Goal: Check status: Check status

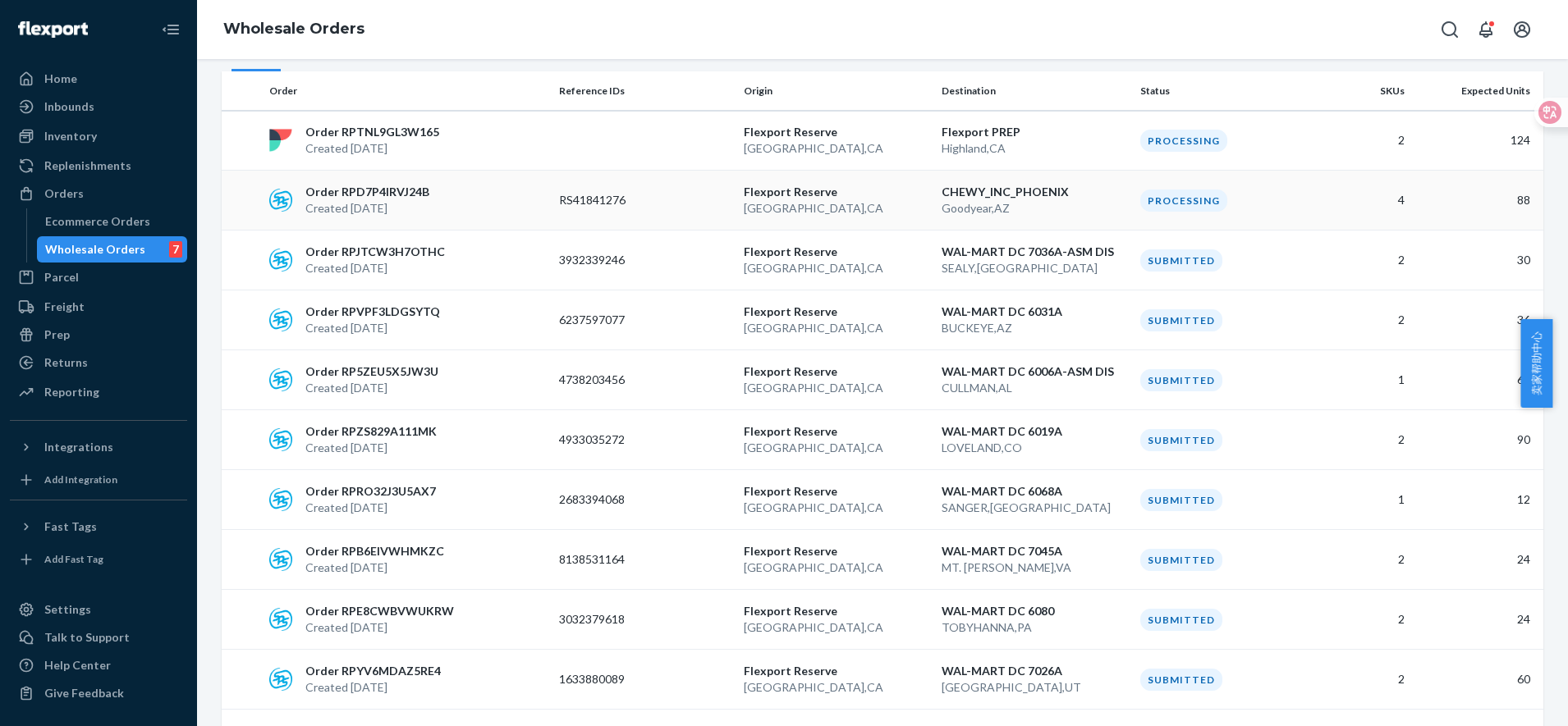
scroll to position [205, 0]
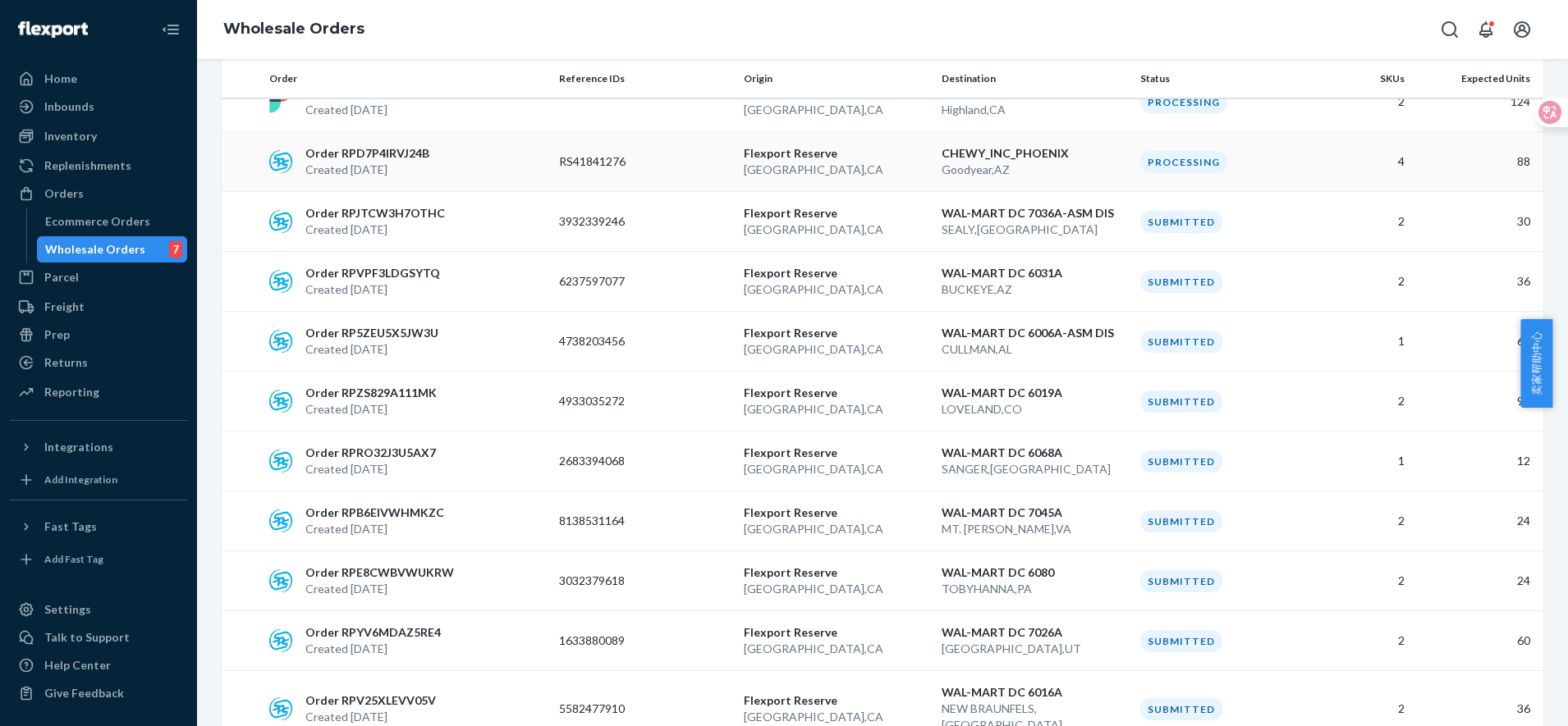
click at [410, 170] on p "Created [DATE]" at bounding box center [367, 170] width 124 height 17
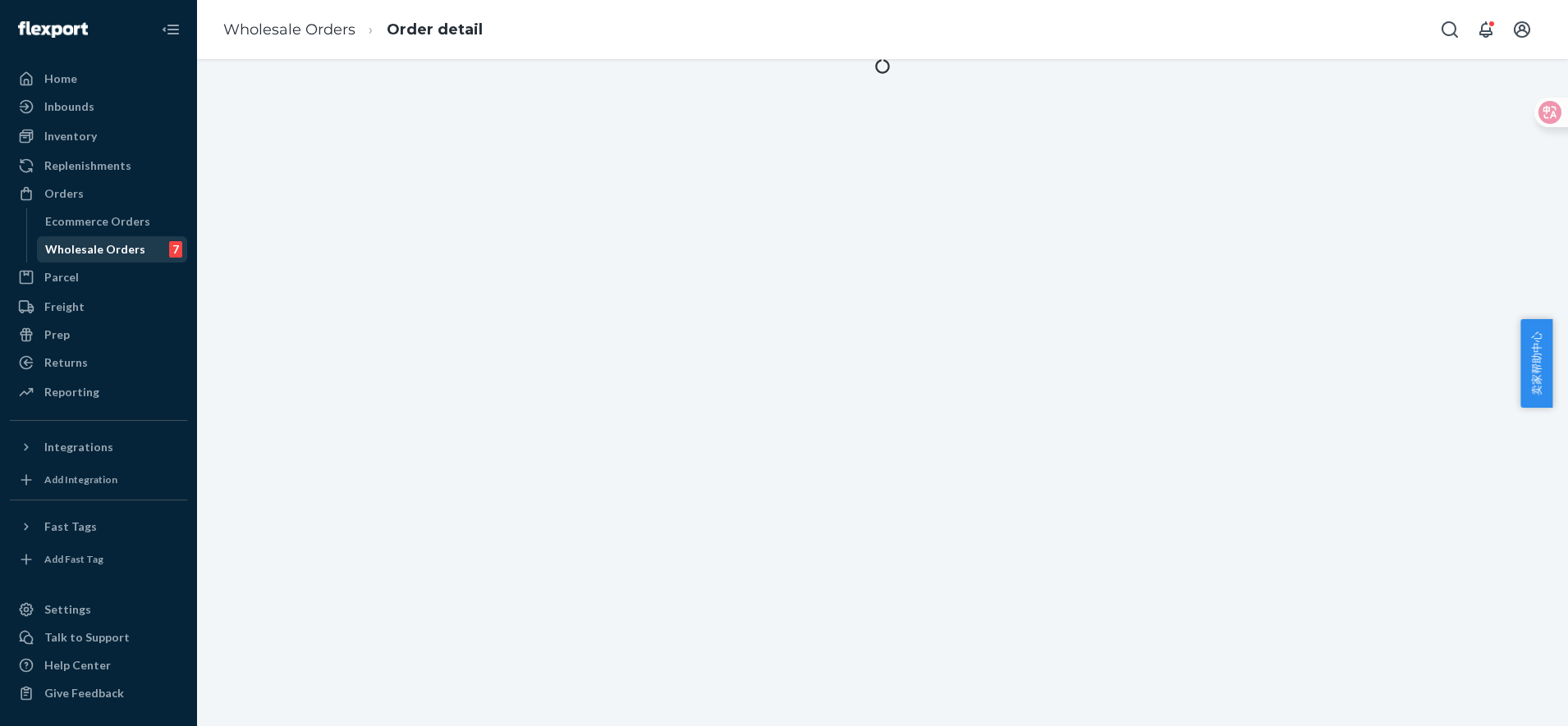
click at [70, 239] on div "Wholesale Orders 7" at bounding box center [113, 249] width 148 height 23
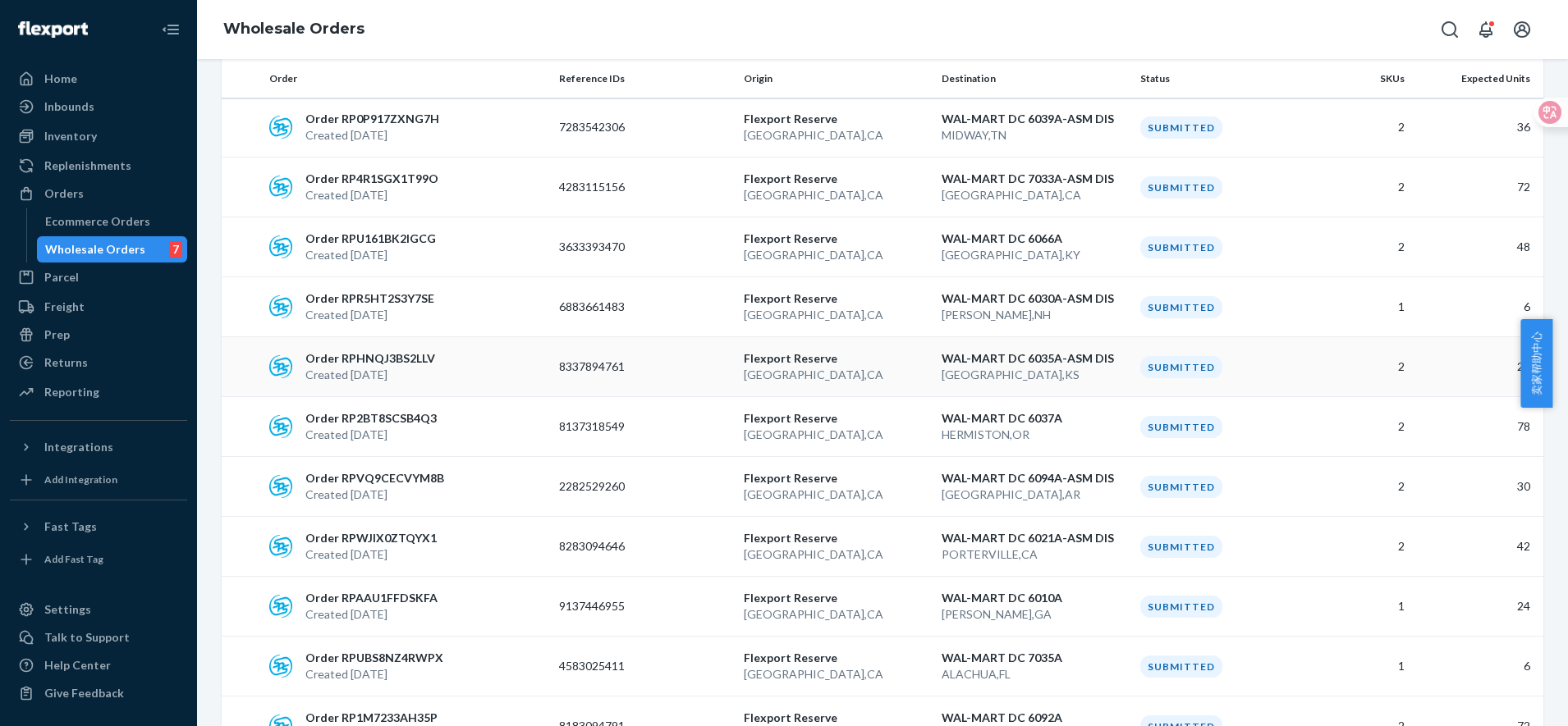
scroll to position [718, 0]
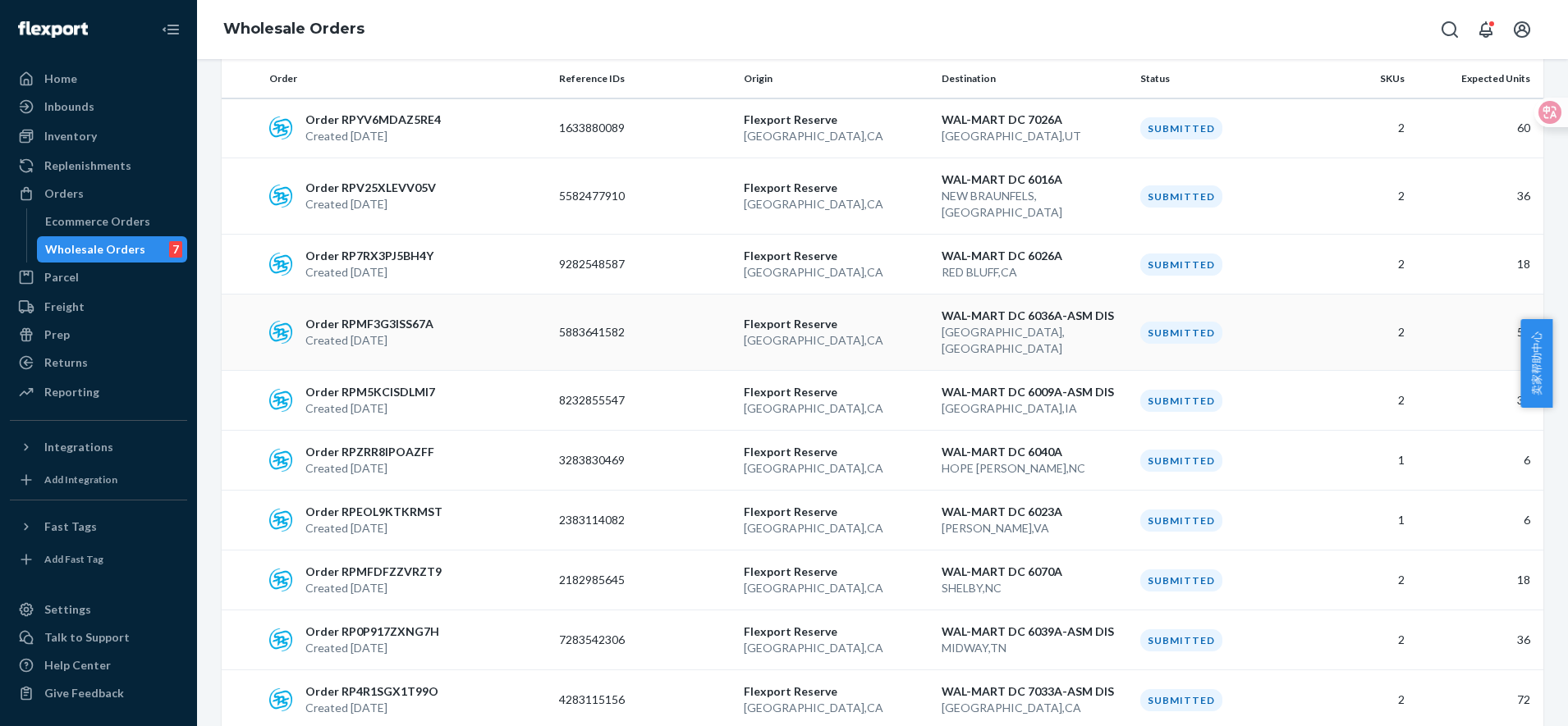
click at [533, 316] on div "Order RPMF3G3ISS67A Created Aug 19, 2025" at bounding box center [407, 332] width 290 height 33
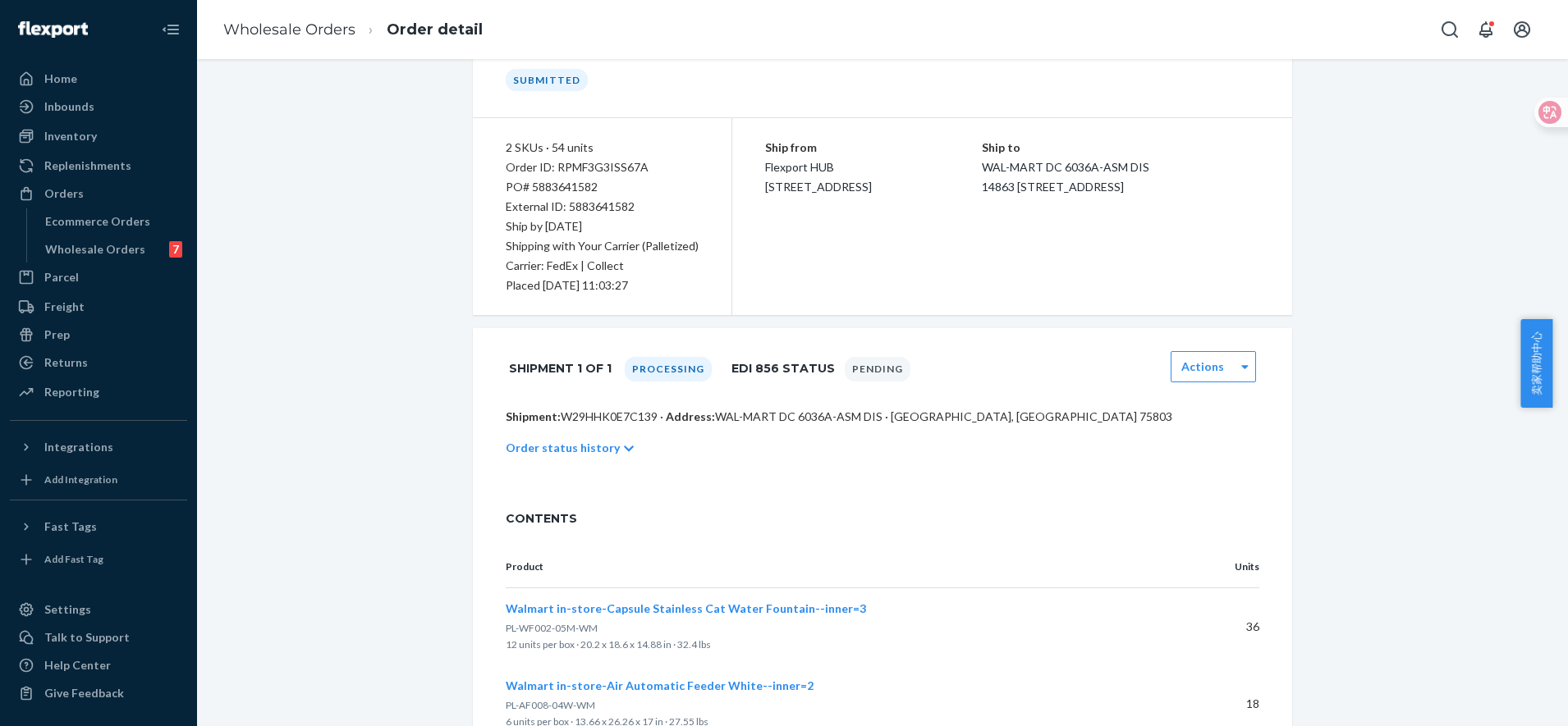
scroll to position [165, 0]
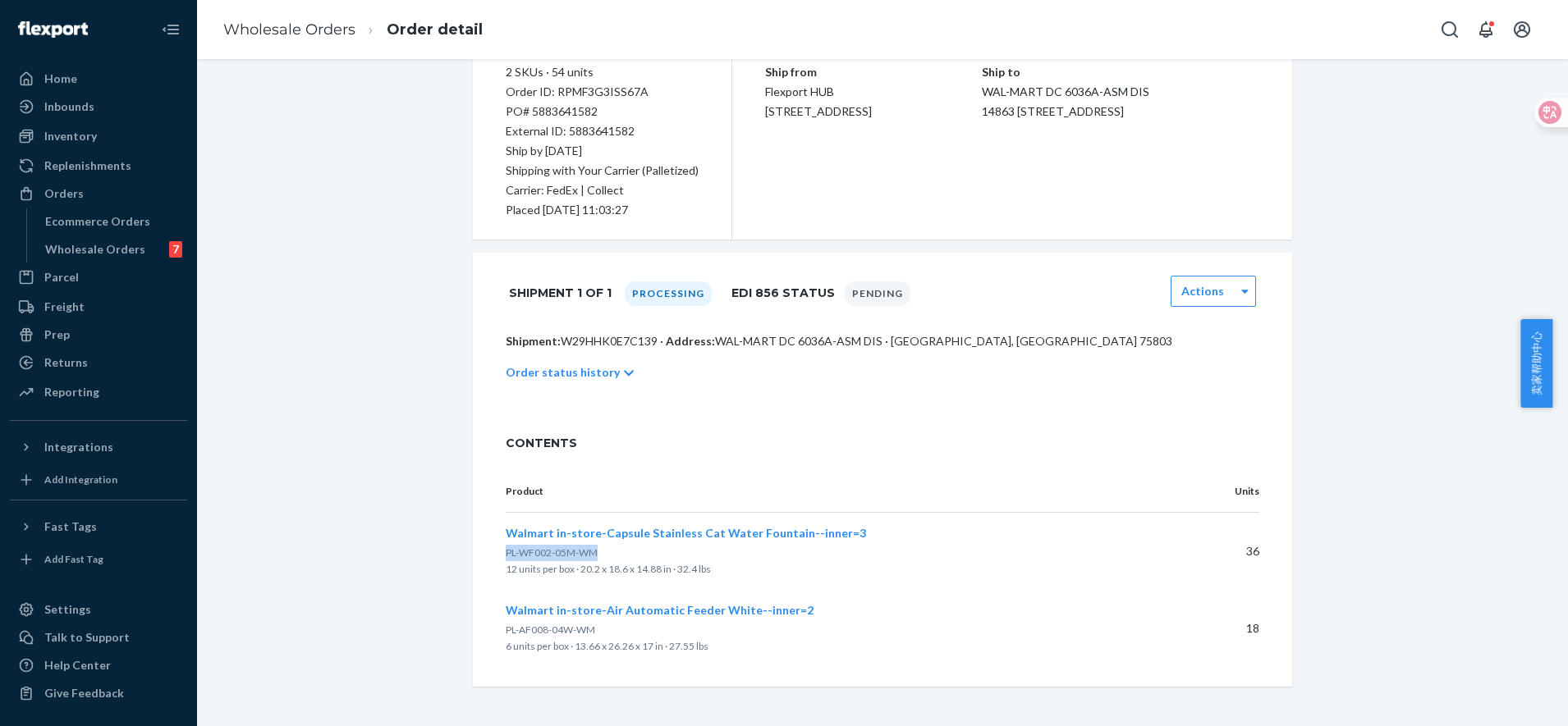
drag, startPoint x: 582, startPoint y: 554, endPoint x: 497, endPoint y: 554, distance: 85.0
click at [505, 554] on span "PL-WF002-05M-WM" at bounding box center [551, 553] width 92 height 12
copy span "PL-WF002-05M-WM"
click at [76, 134] on div "Inventory" at bounding box center [70, 136] width 53 height 17
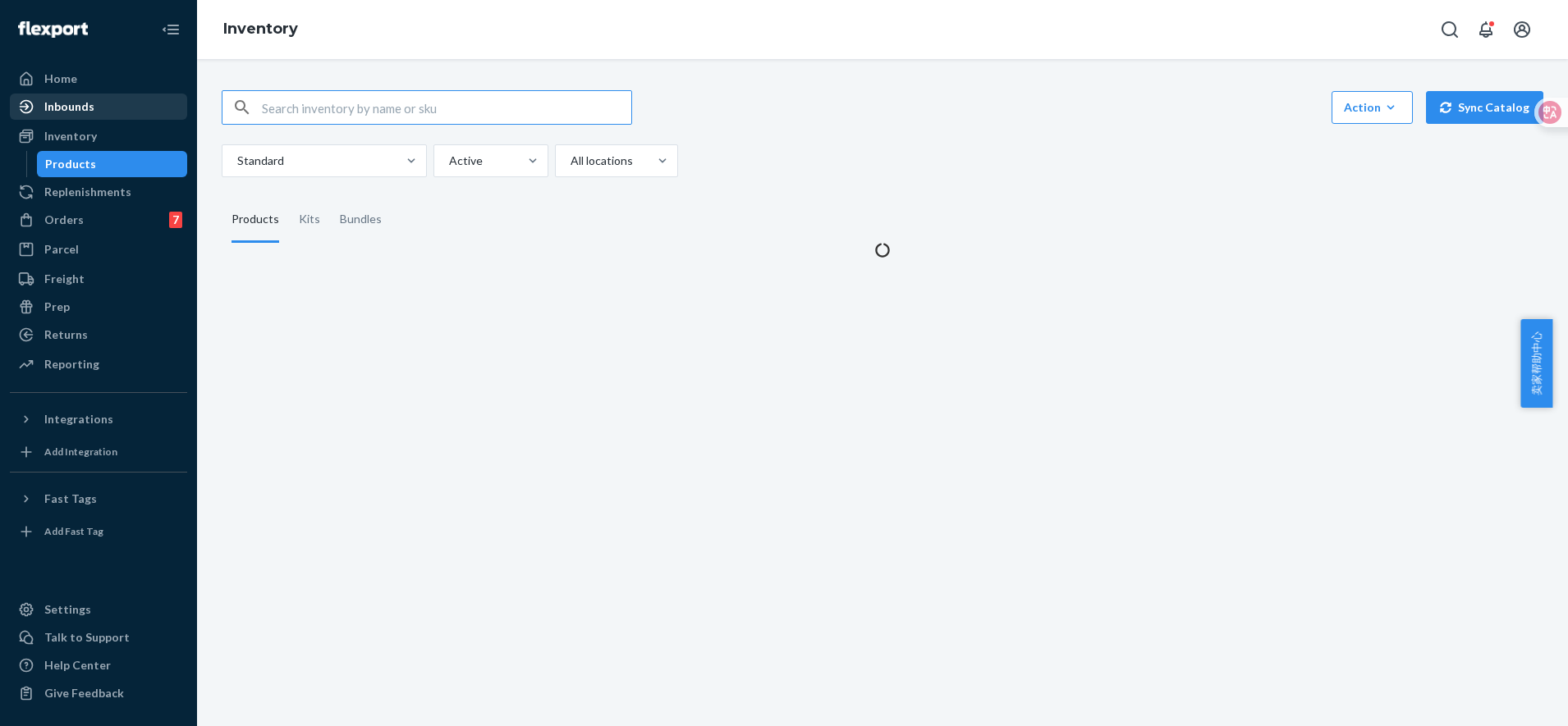
click at [77, 109] on div "Inbounds" at bounding box center [69, 106] width 50 height 17
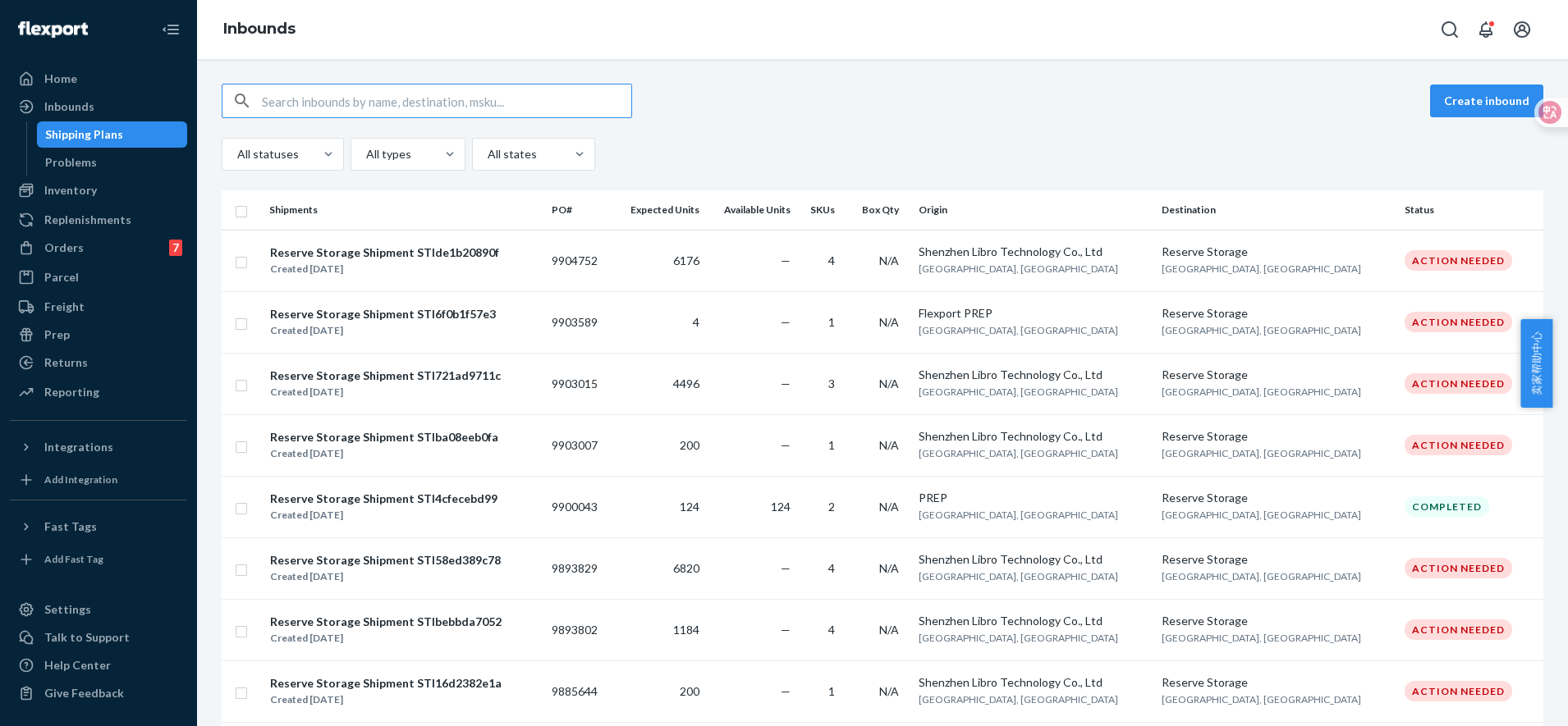
click at [335, 107] on input "text" at bounding box center [447, 100] width 370 height 33
type input "PL-WF002-05M-WM"
click at [336, 101] on input "text" at bounding box center [447, 100] width 370 height 33
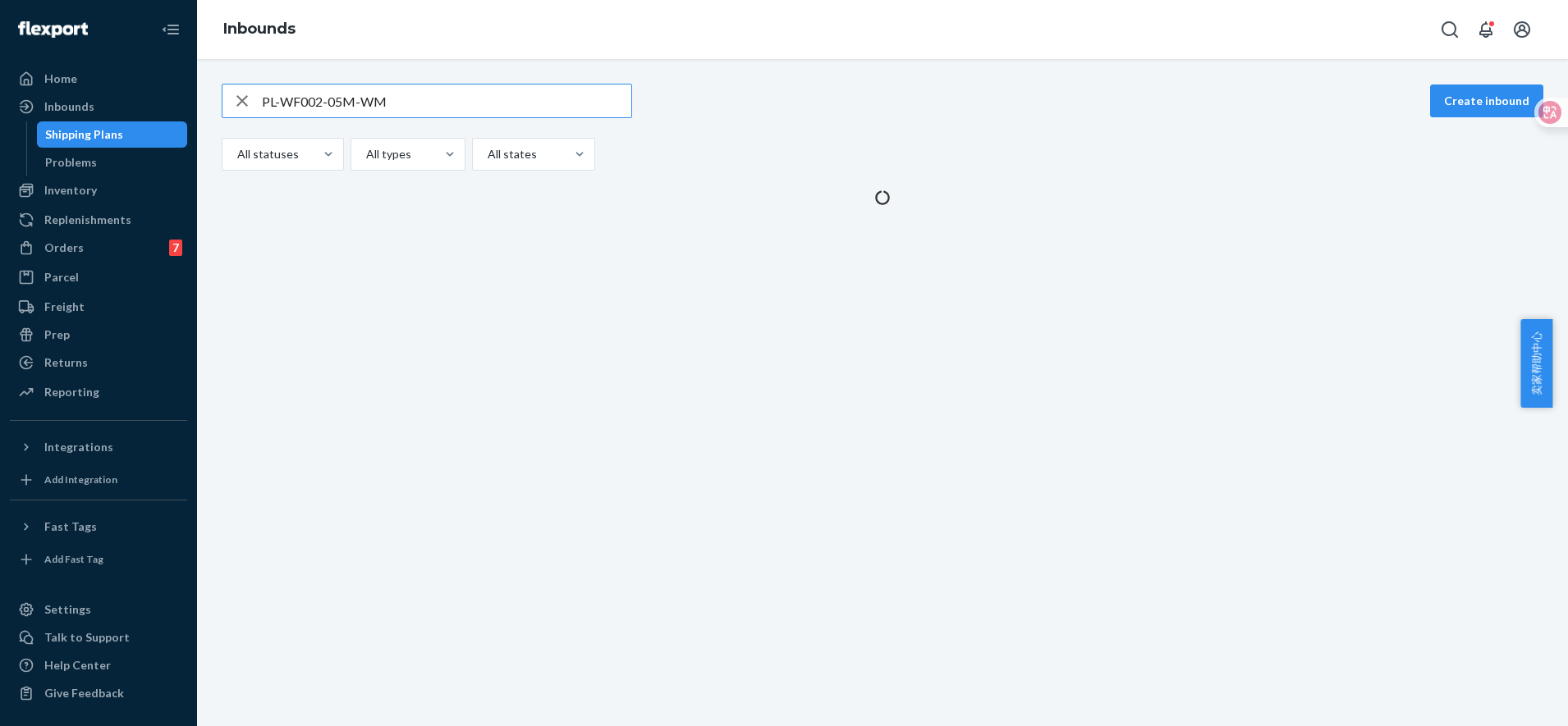
type input "PL-WF002-05M-WM"
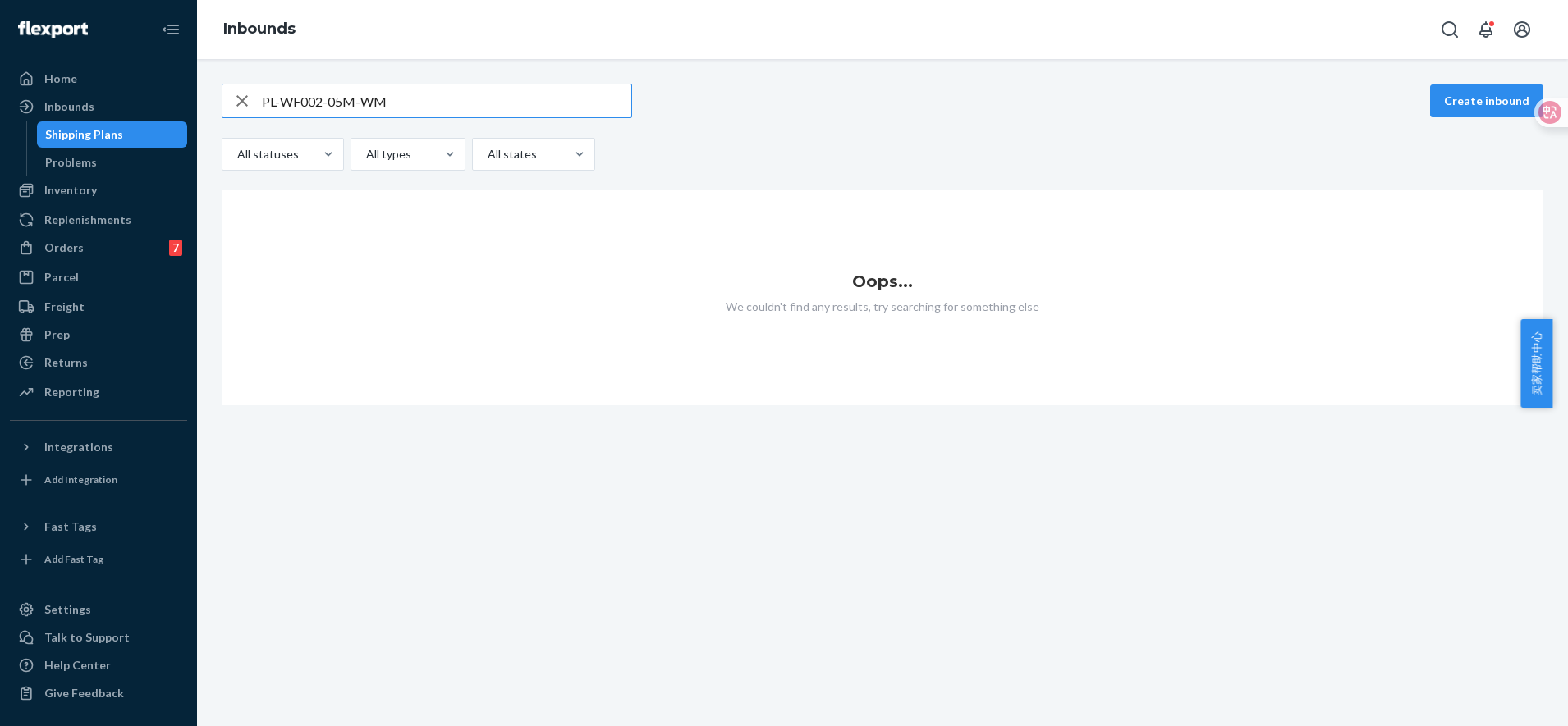
click at [414, 104] on input "PL-WF002-05M-WM" at bounding box center [447, 100] width 370 height 33
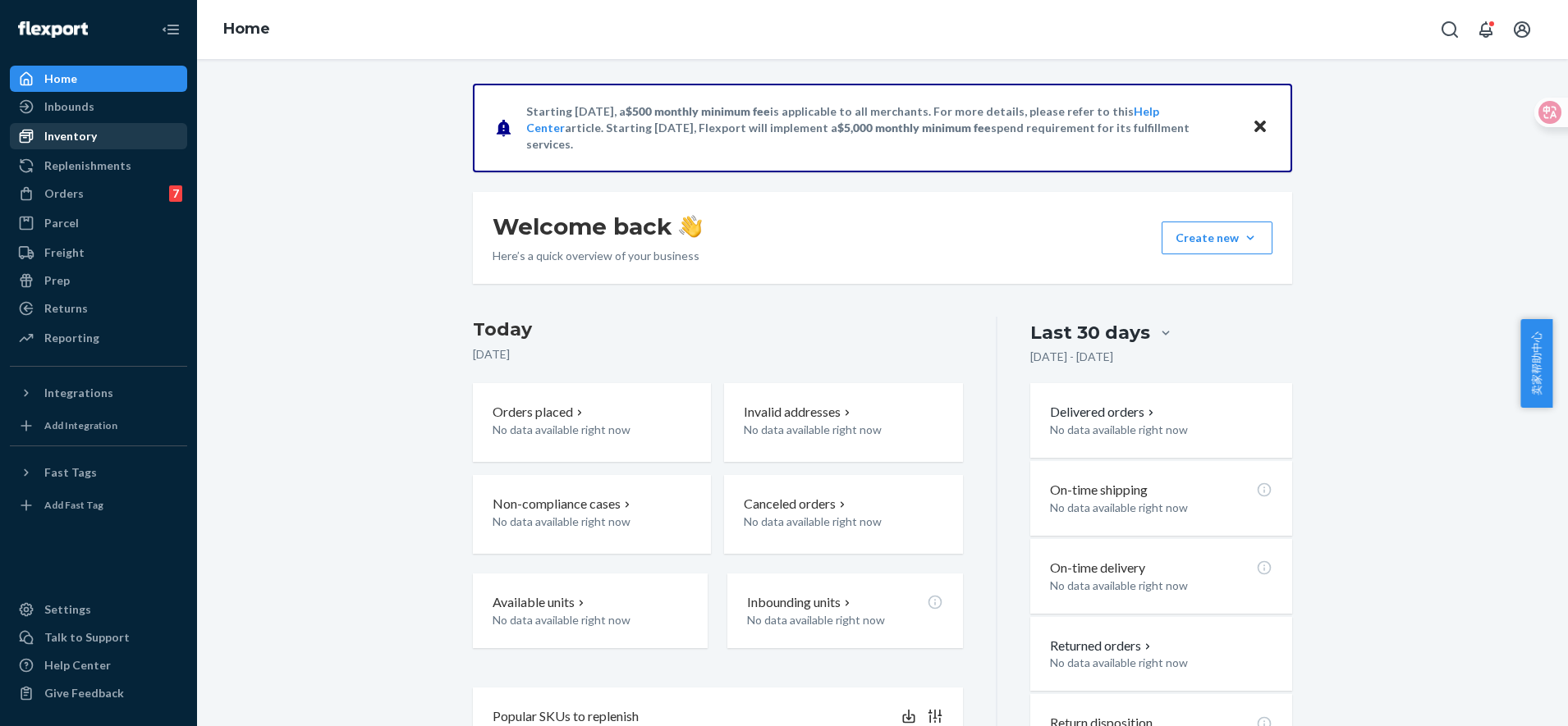
click at [105, 136] on div "Inventory" at bounding box center [99, 136] width 174 height 23
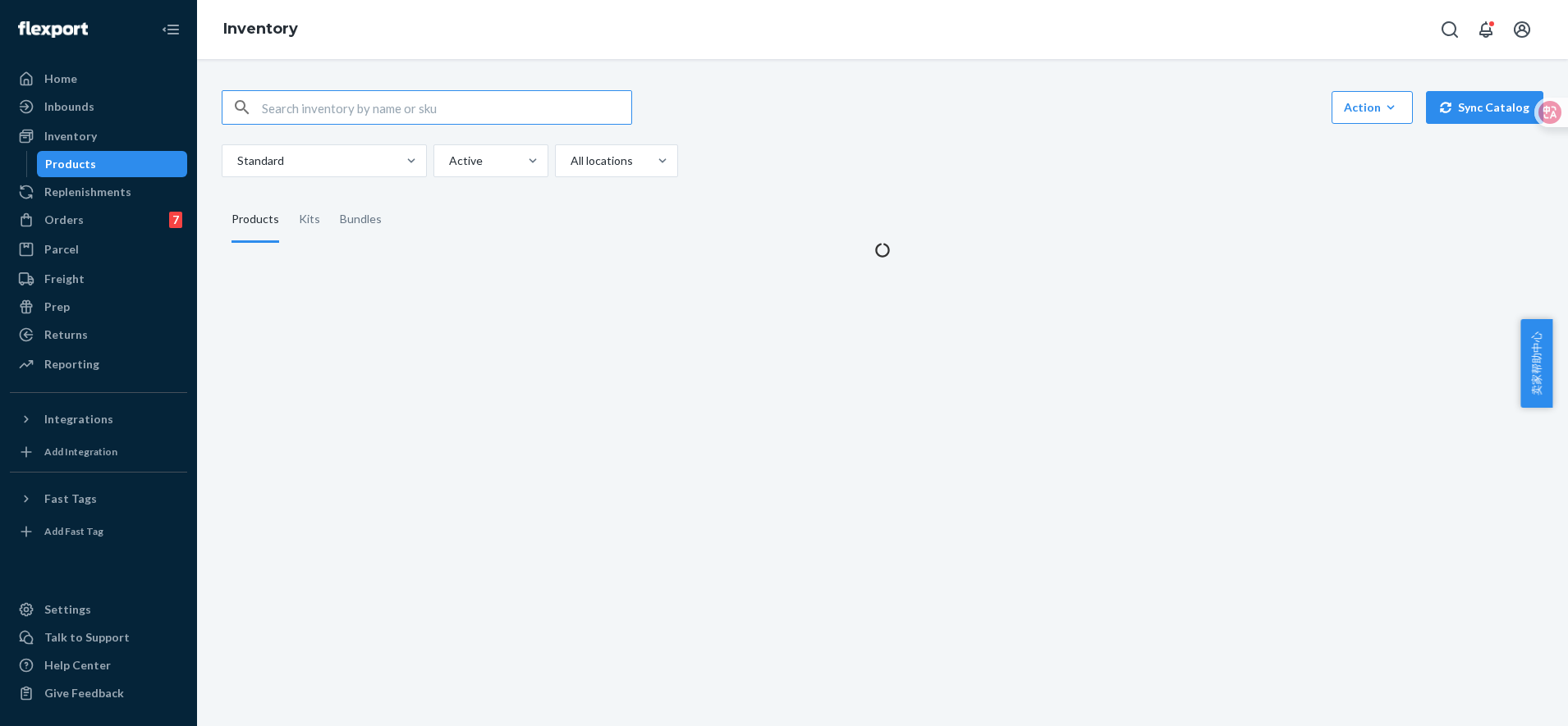
click at [355, 110] on input "text" at bounding box center [447, 107] width 370 height 33
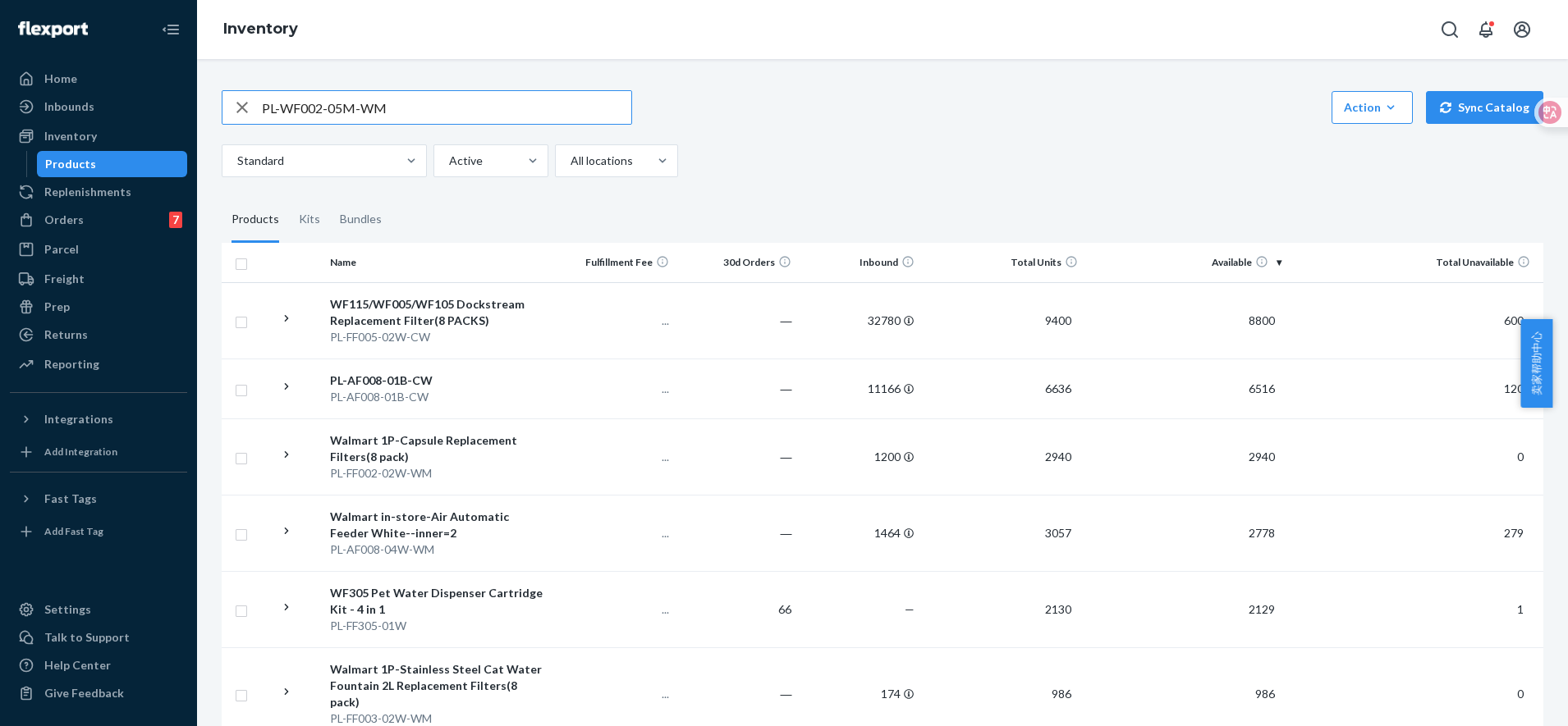
type input "PL-WF002-05M-WM"
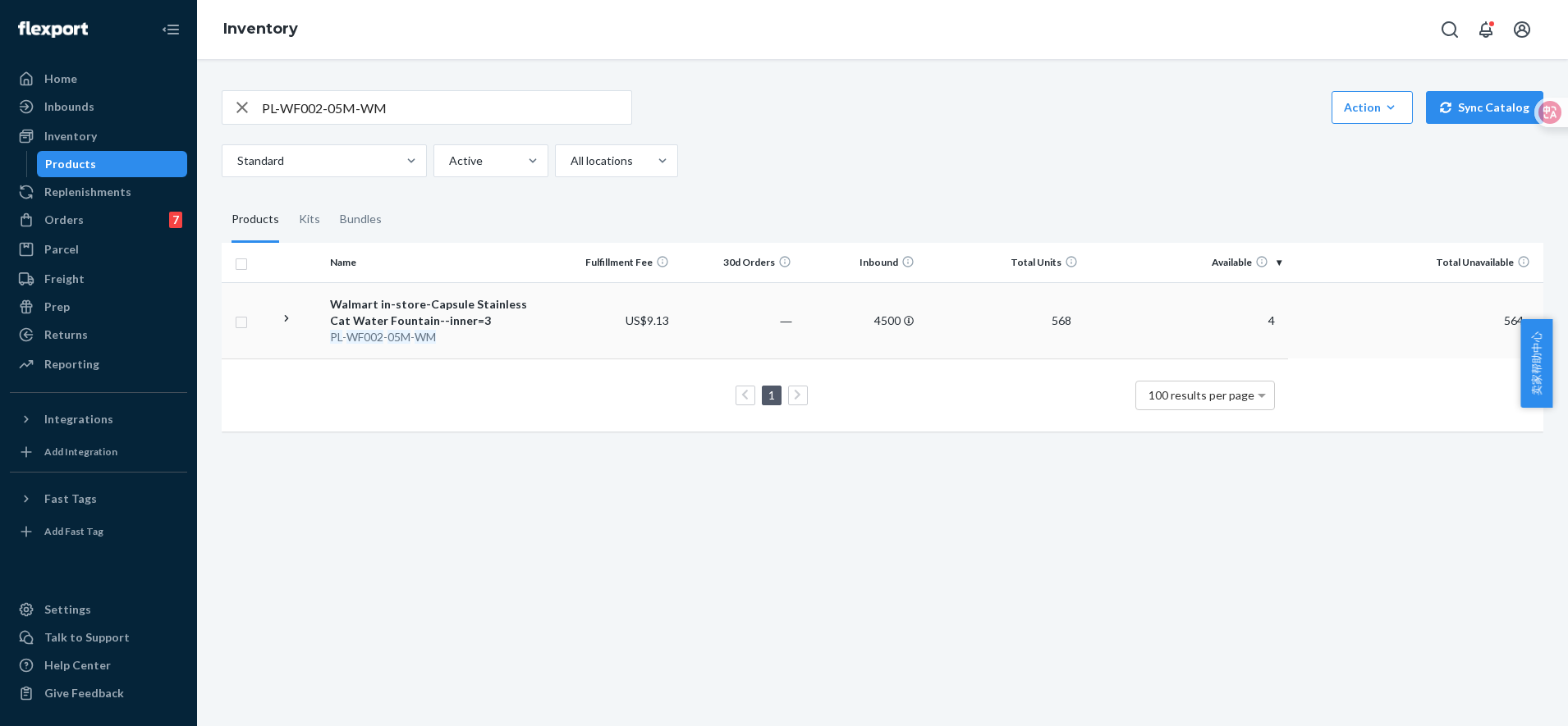
click at [401, 336] on em "05M" at bounding box center [399, 337] width 23 height 14
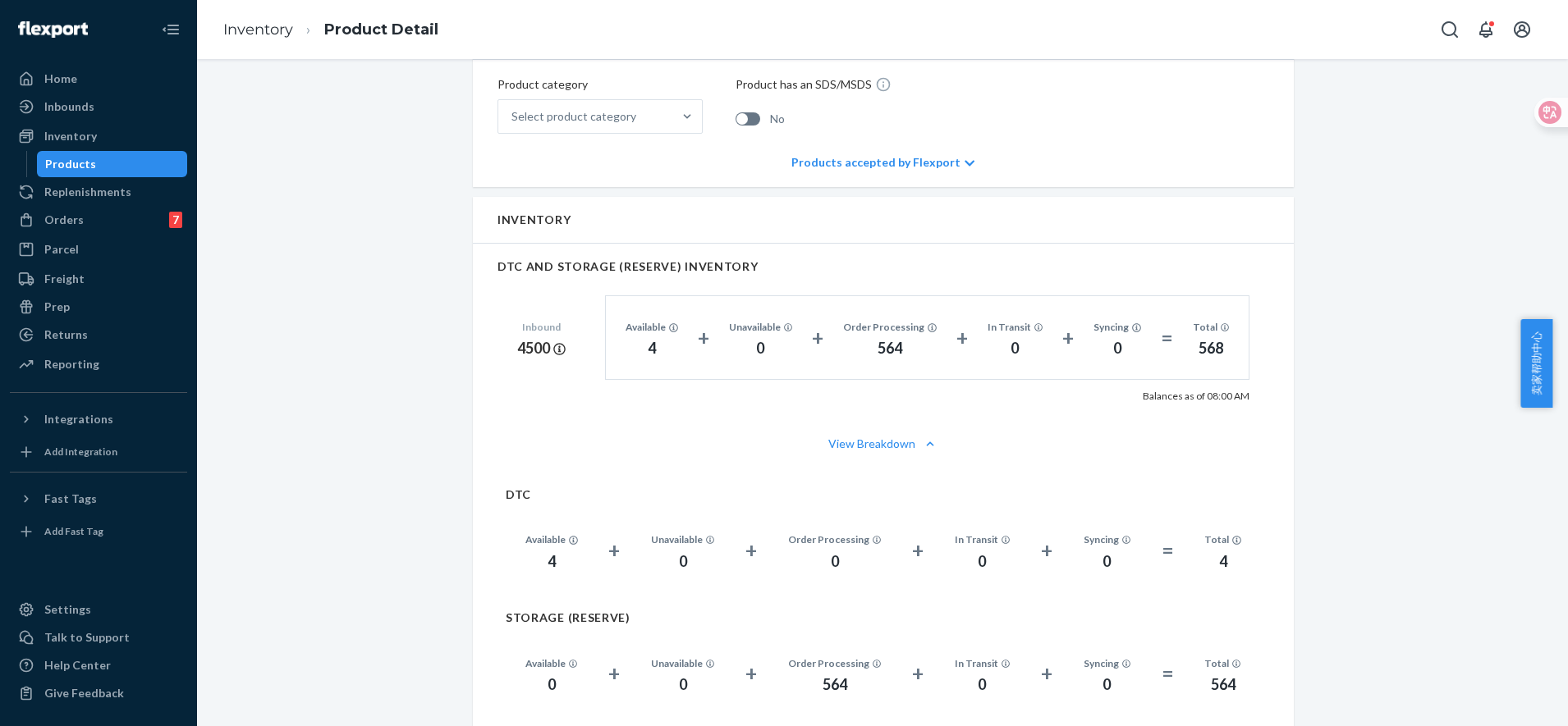
scroll to position [923, 0]
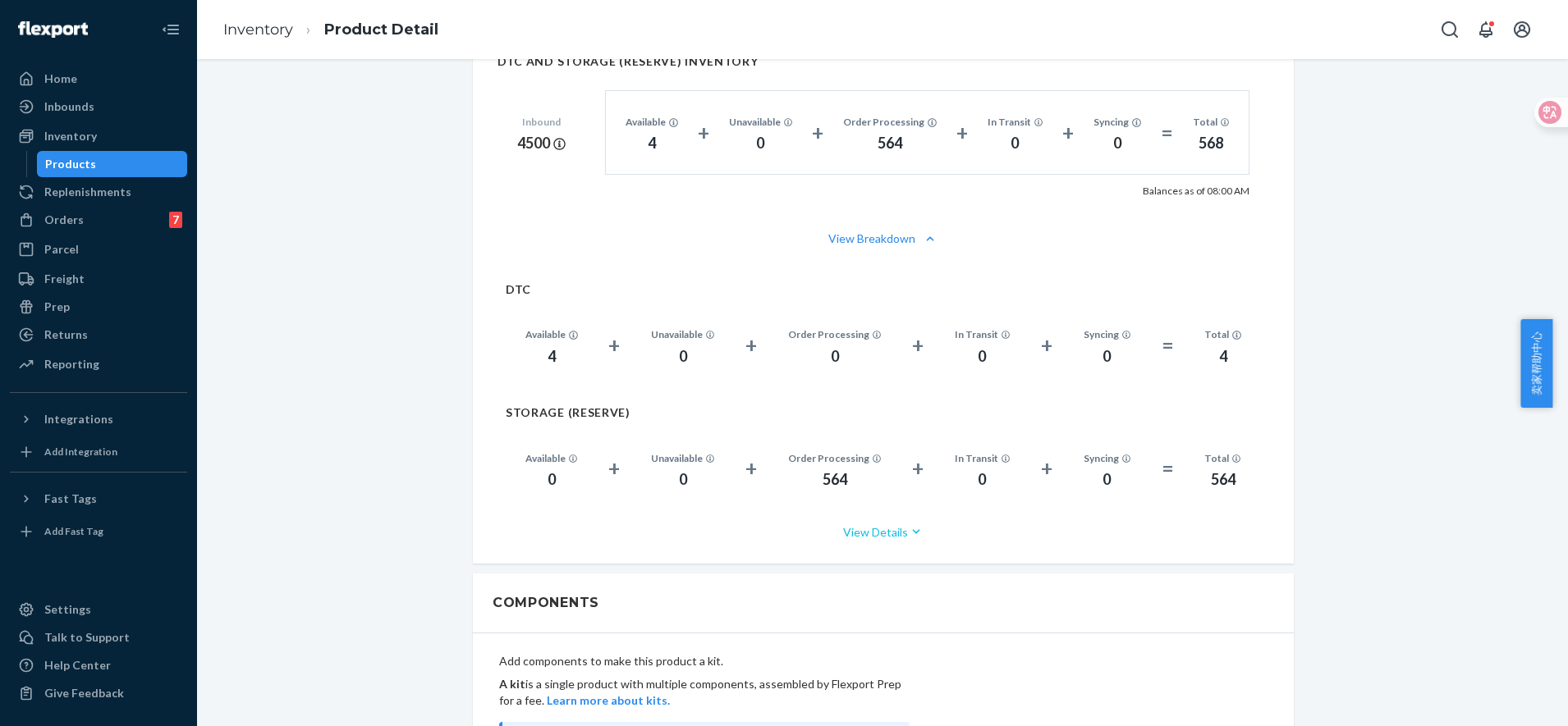
click at [908, 524] on icon "button" at bounding box center [916, 532] width 17 height 17
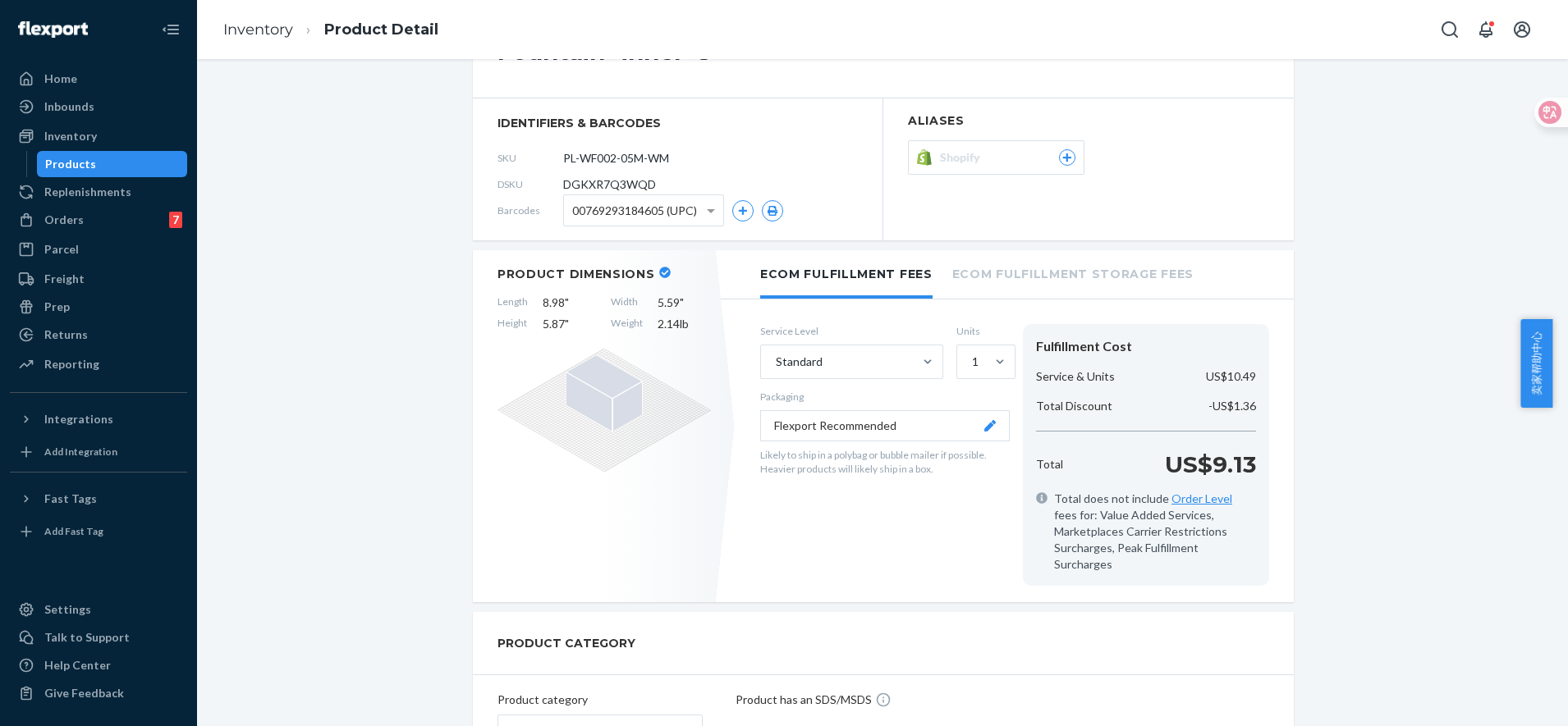
scroll to position [410, 0]
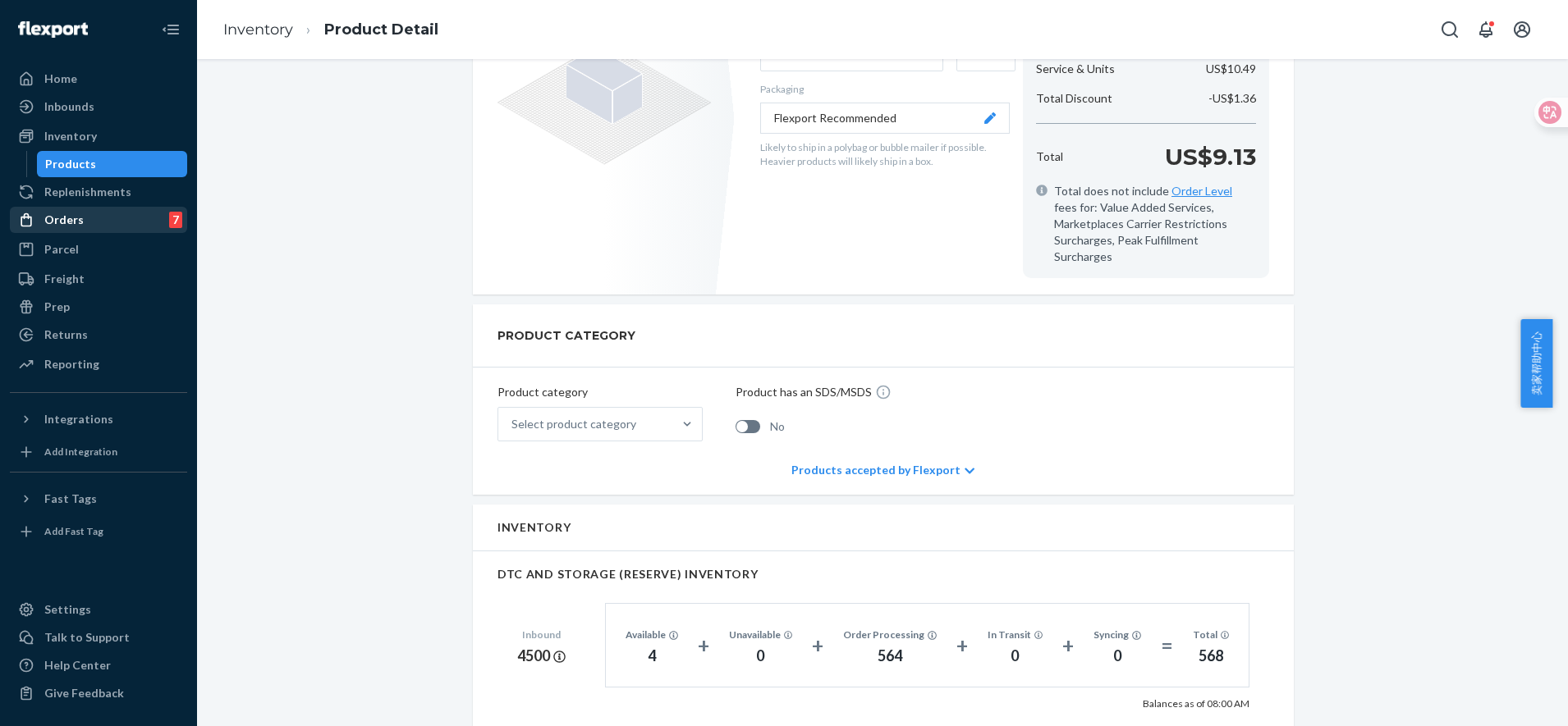
click at [68, 226] on div "Orders" at bounding box center [63, 220] width 40 height 17
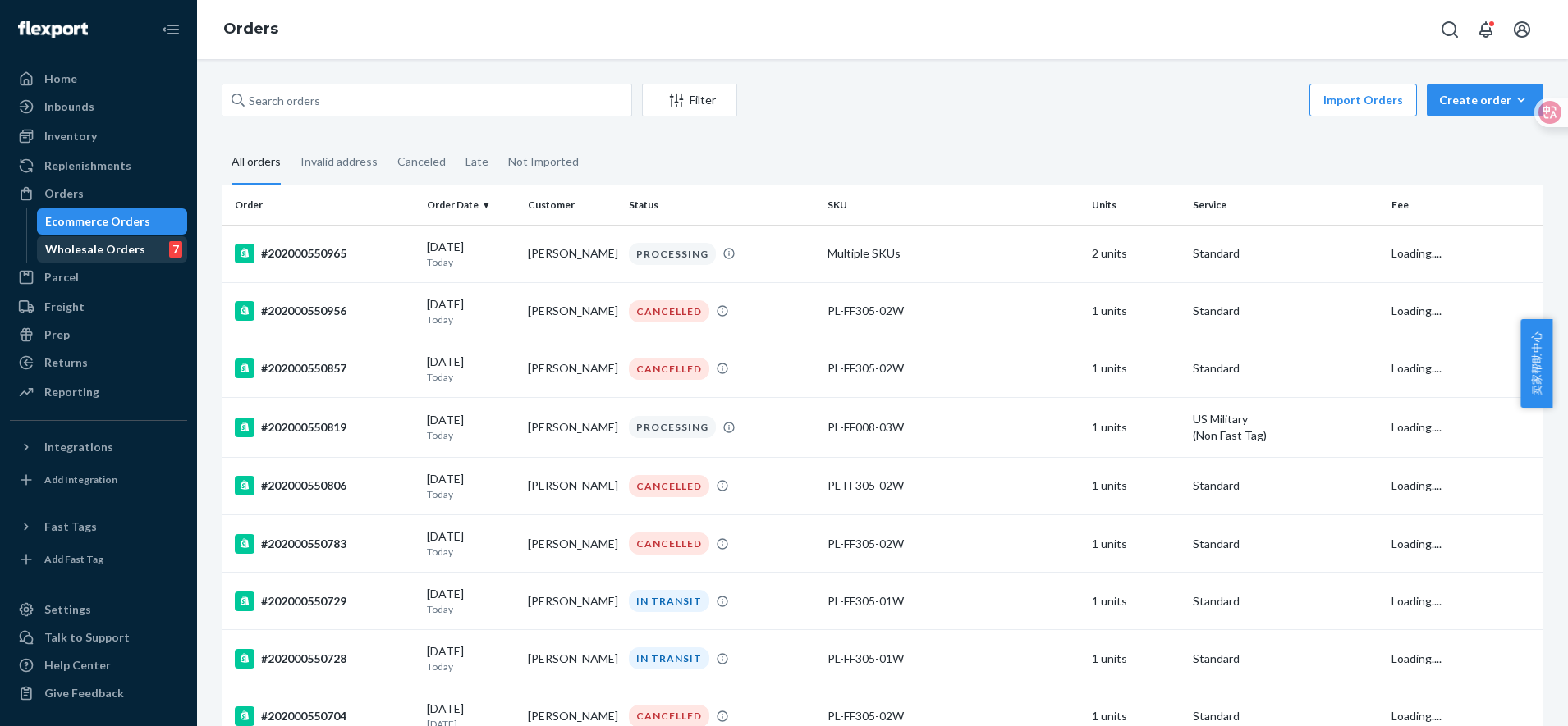
click at [119, 259] on div "Wholesale Orders 7" at bounding box center [113, 249] width 148 height 23
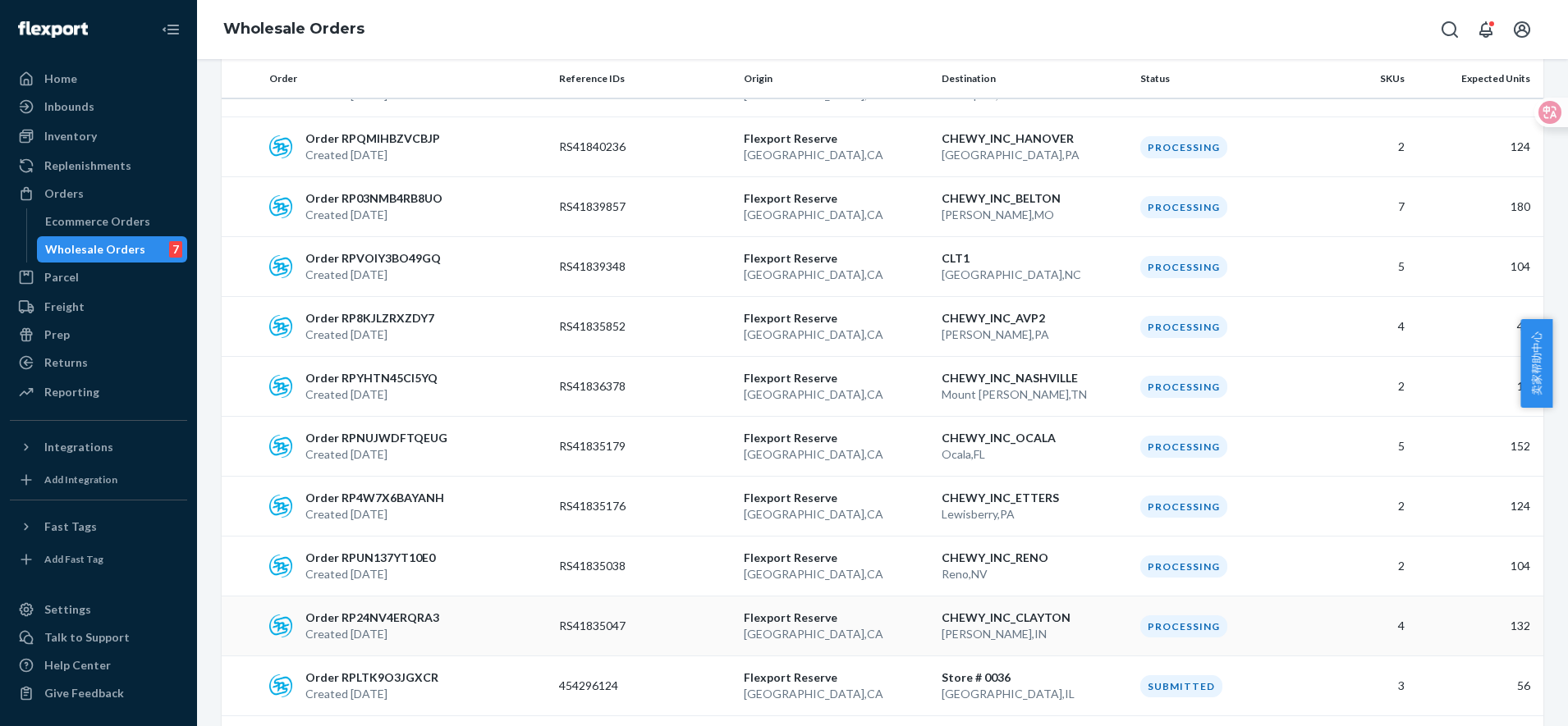
scroll to position [4103, 0]
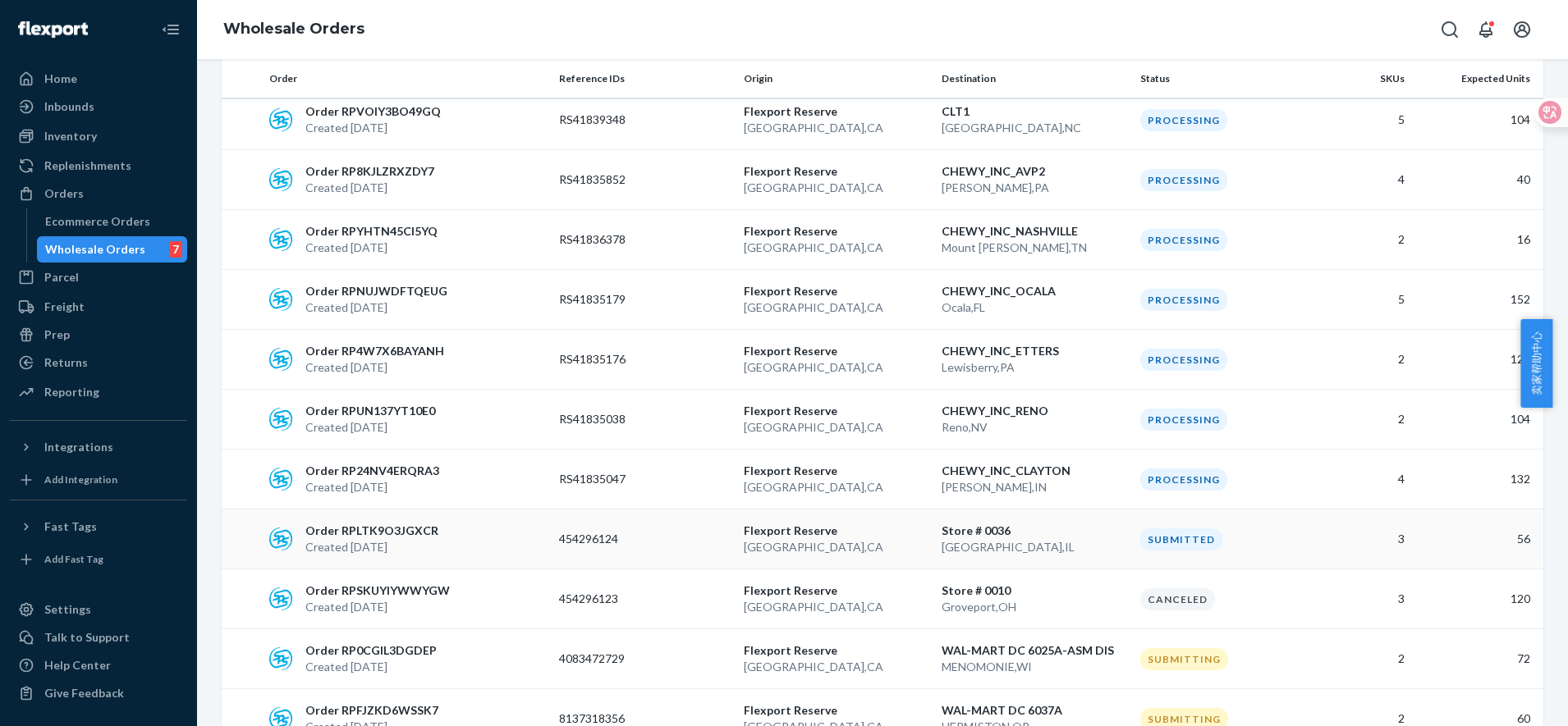
click at [685, 510] on td "454296124" at bounding box center [645, 539] width 185 height 60
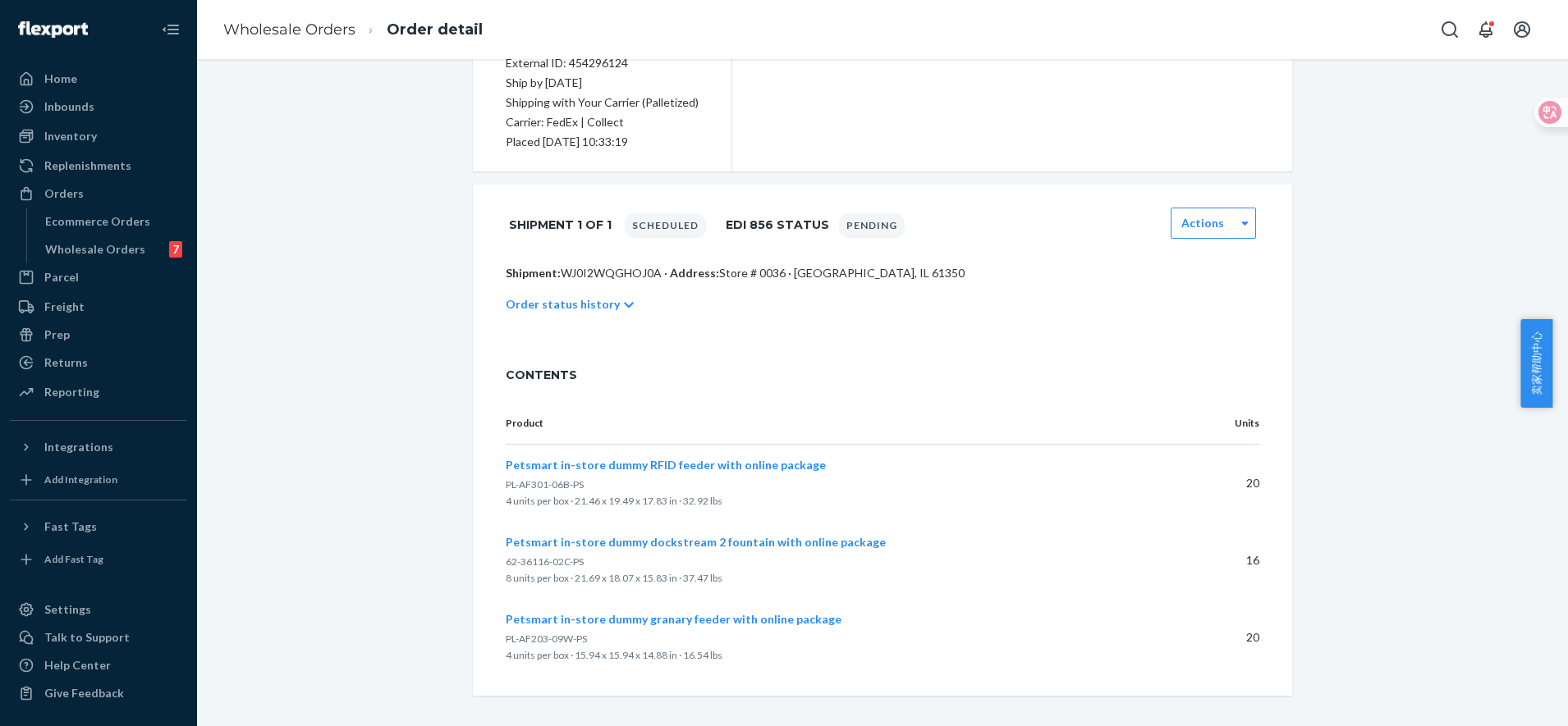
scroll to position [241, 0]
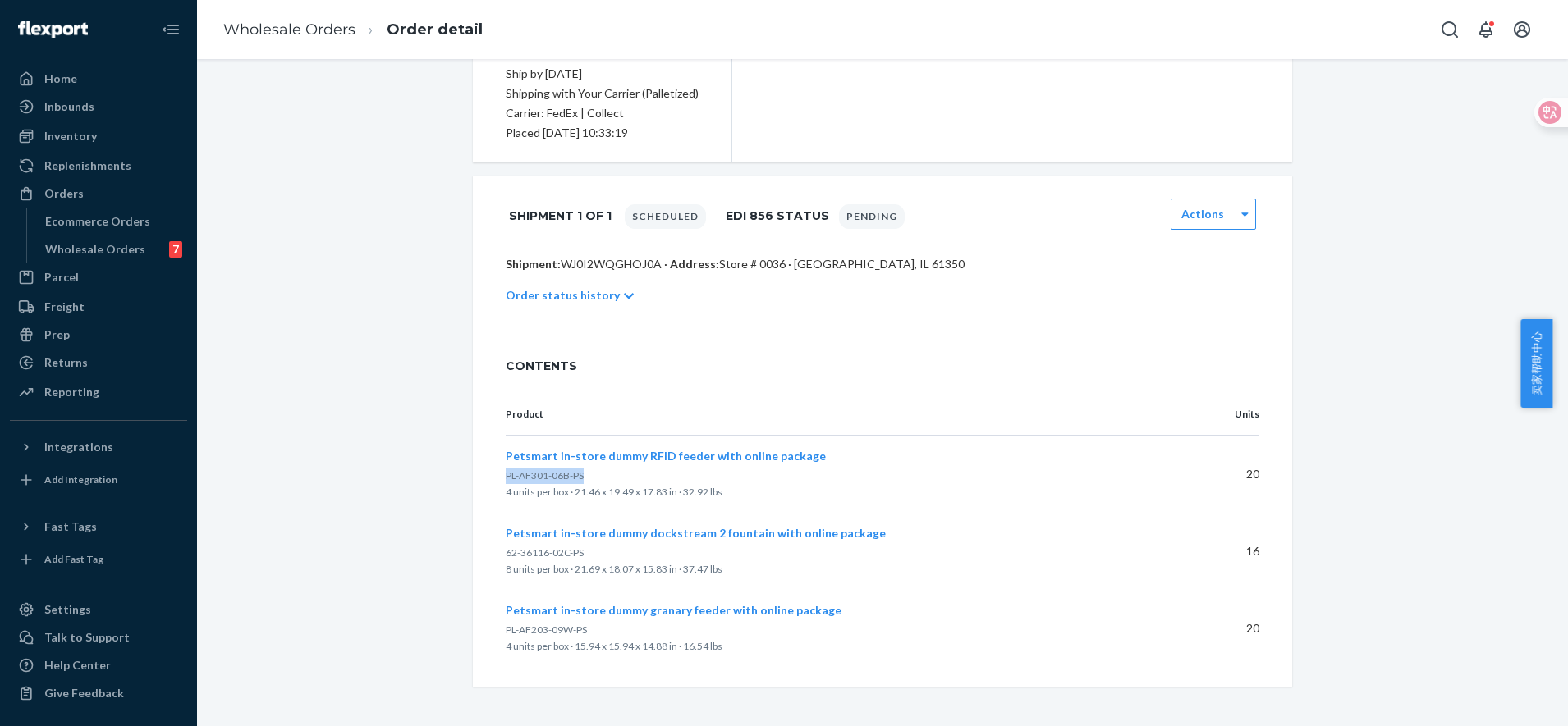
drag, startPoint x: 579, startPoint y: 474, endPoint x: 499, endPoint y: 472, distance: 80.0
click at [505, 472] on p "PL-AF301-06B-PS" at bounding box center [835, 476] width 659 height 17
copy span "PL-AF301-06B-PS"
click at [66, 135] on div "Inventory" at bounding box center [70, 136] width 53 height 17
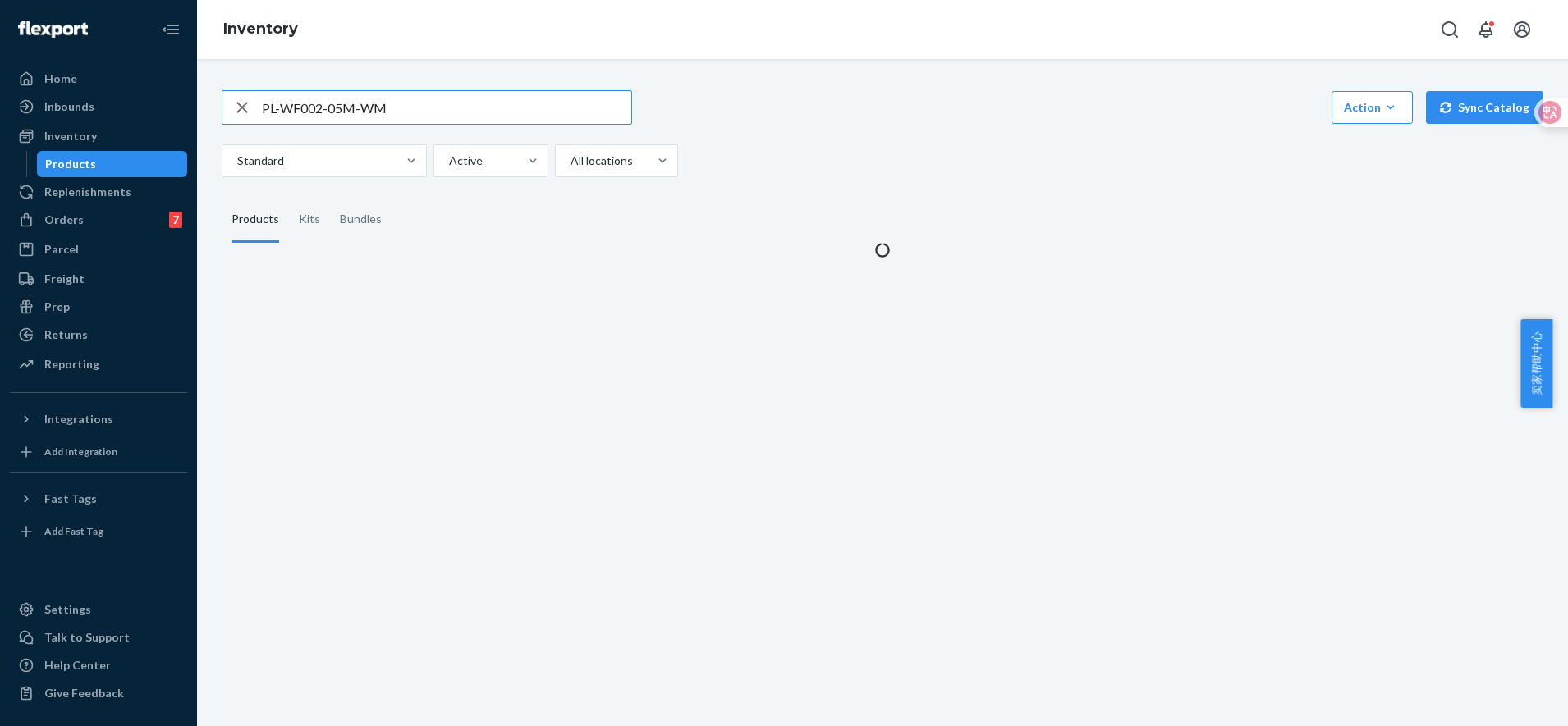
drag, startPoint x: 438, startPoint y: 110, endPoint x: 233, endPoint y: 110, distance: 205.0
click at [233, 110] on div "PL-WF002-05M-WM" at bounding box center [427, 107] width 409 height 33
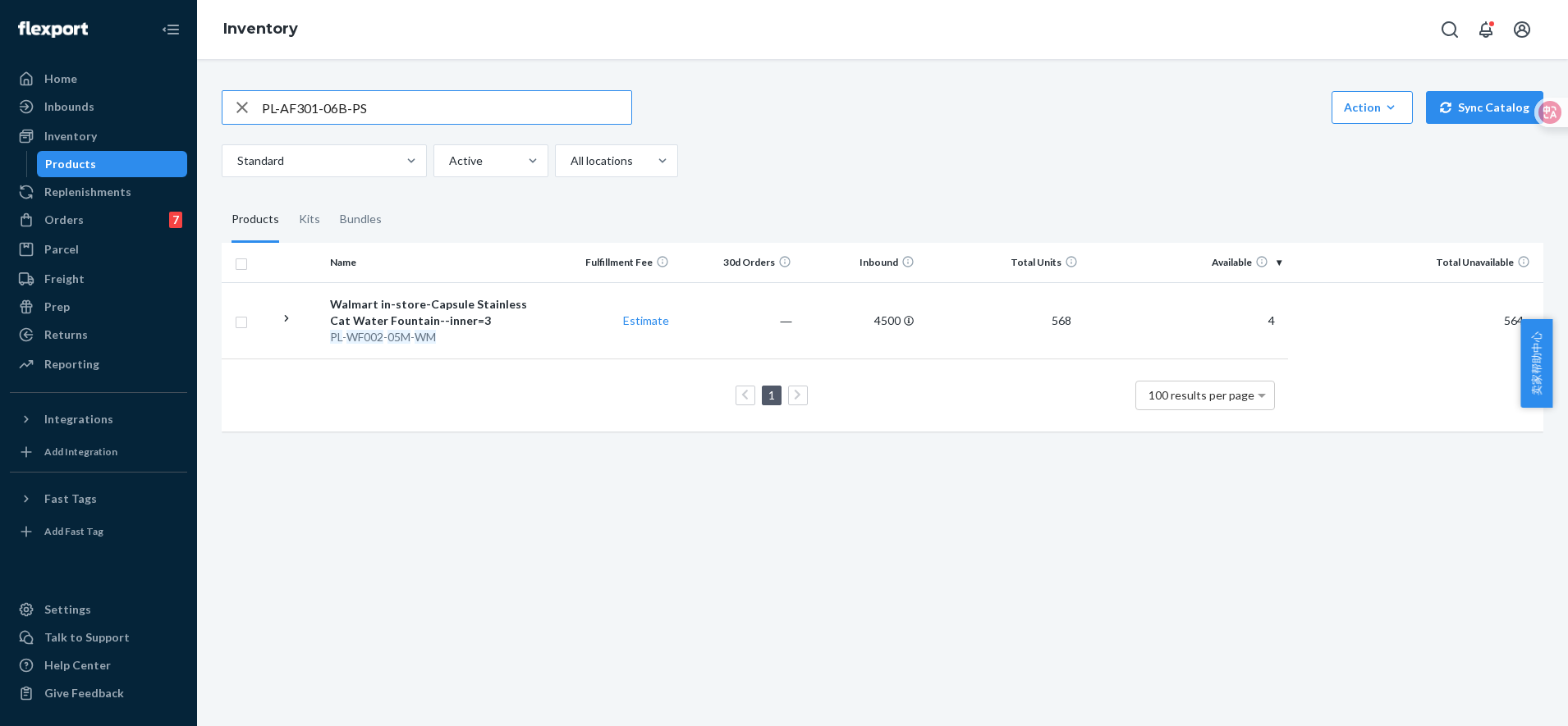
type input "PL-AF301-06B-PS"
click at [400, 336] on em "06B" at bounding box center [394, 337] width 20 height 14
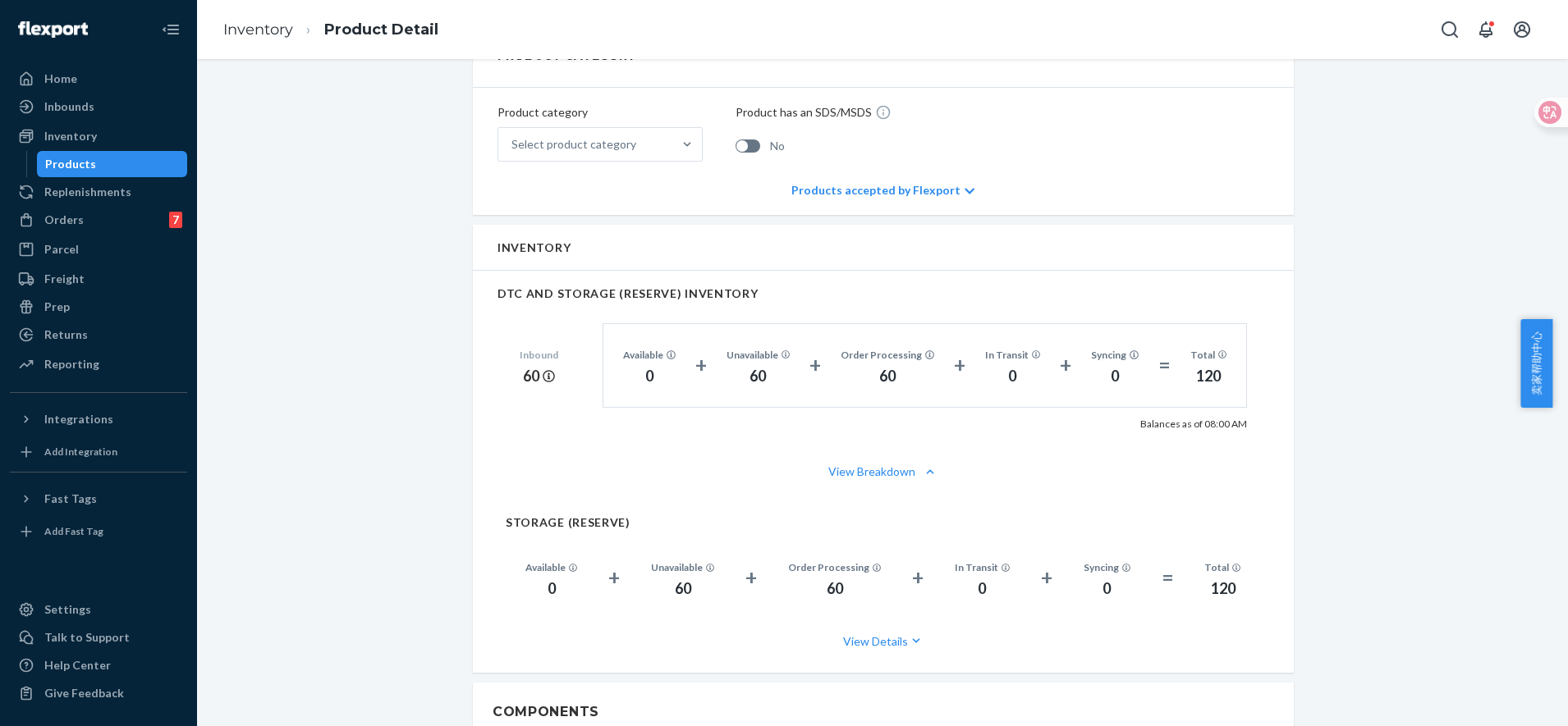
scroll to position [718, 0]
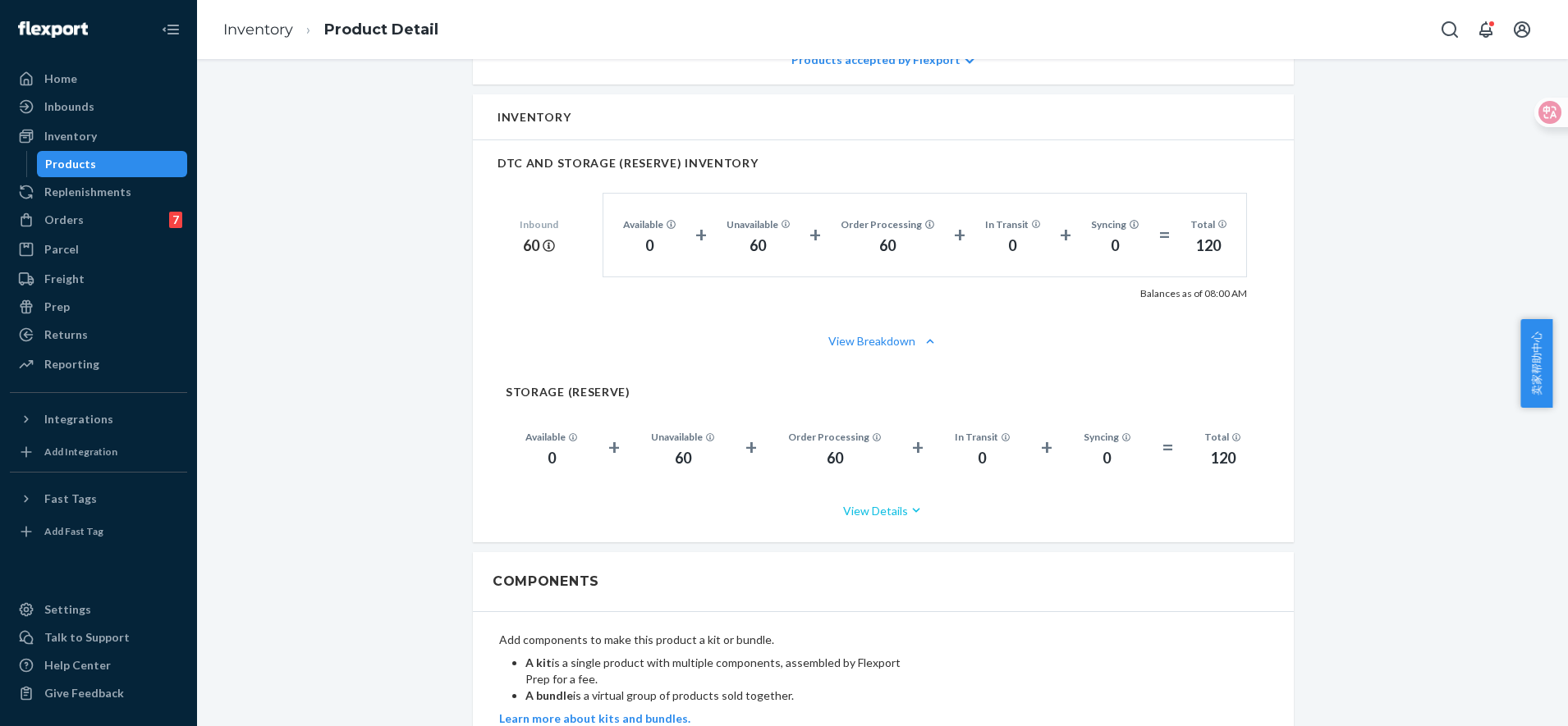
click at [882, 515] on button "View Details" at bounding box center [883, 510] width 755 height 43
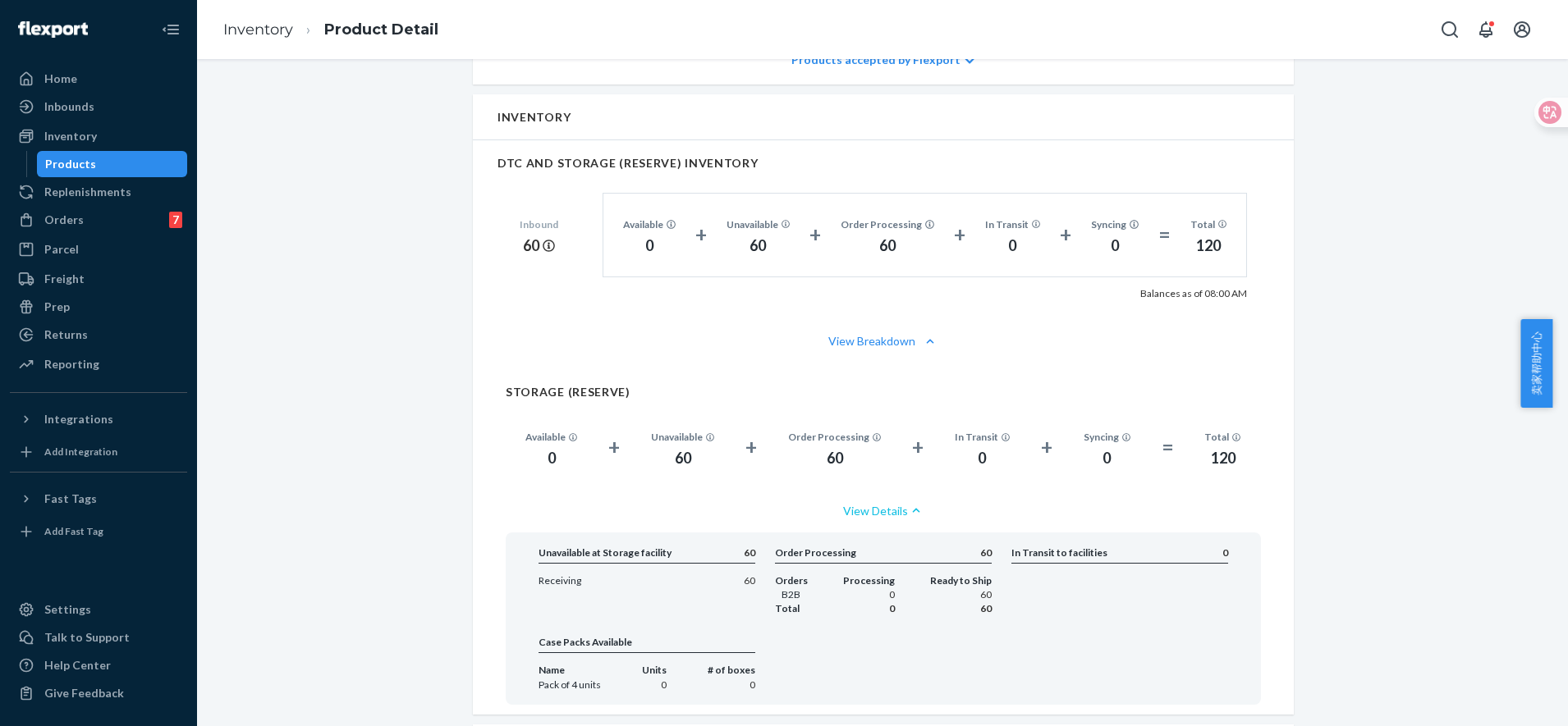
click at [882, 514] on button "View Details" at bounding box center [883, 510] width 755 height 43
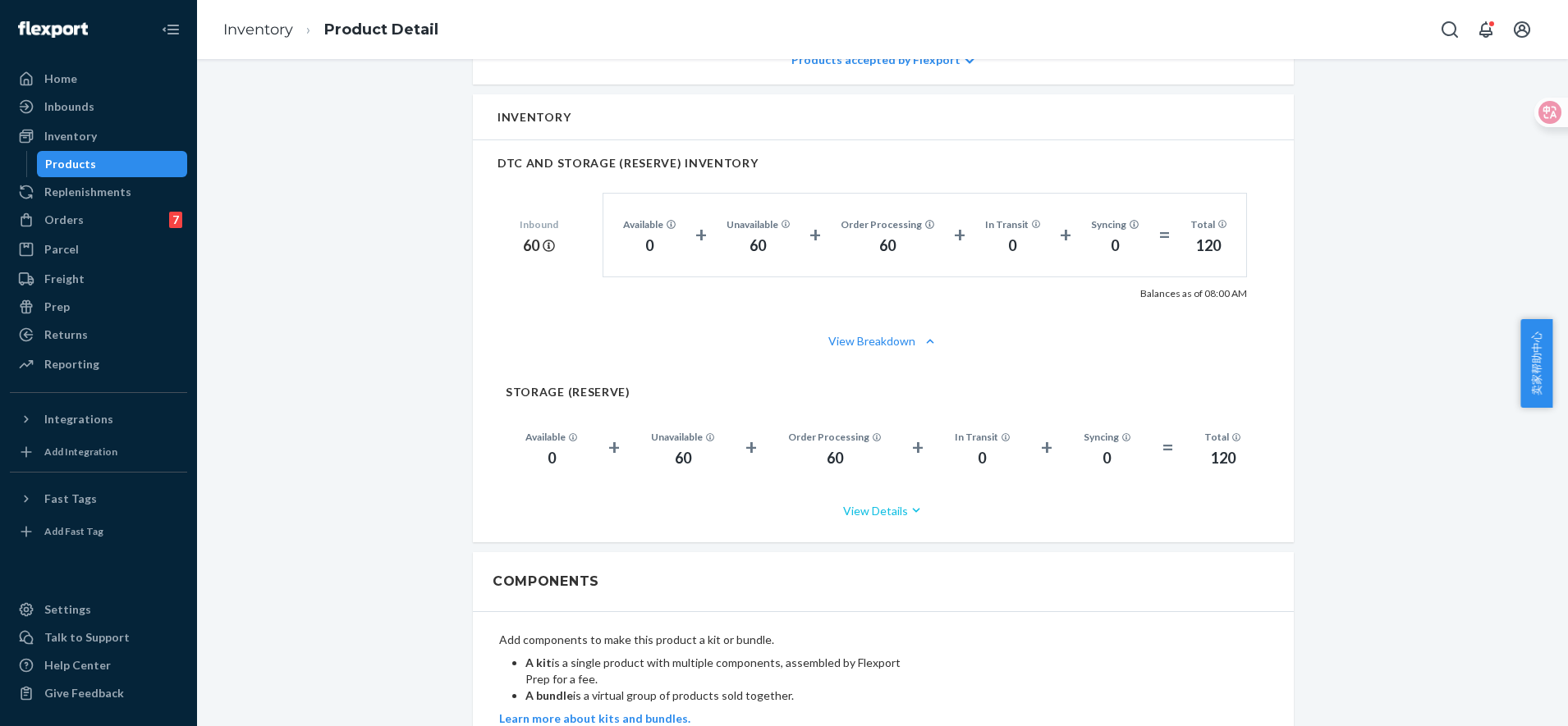
click at [867, 506] on button "View Details" at bounding box center [883, 510] width 755 height 43
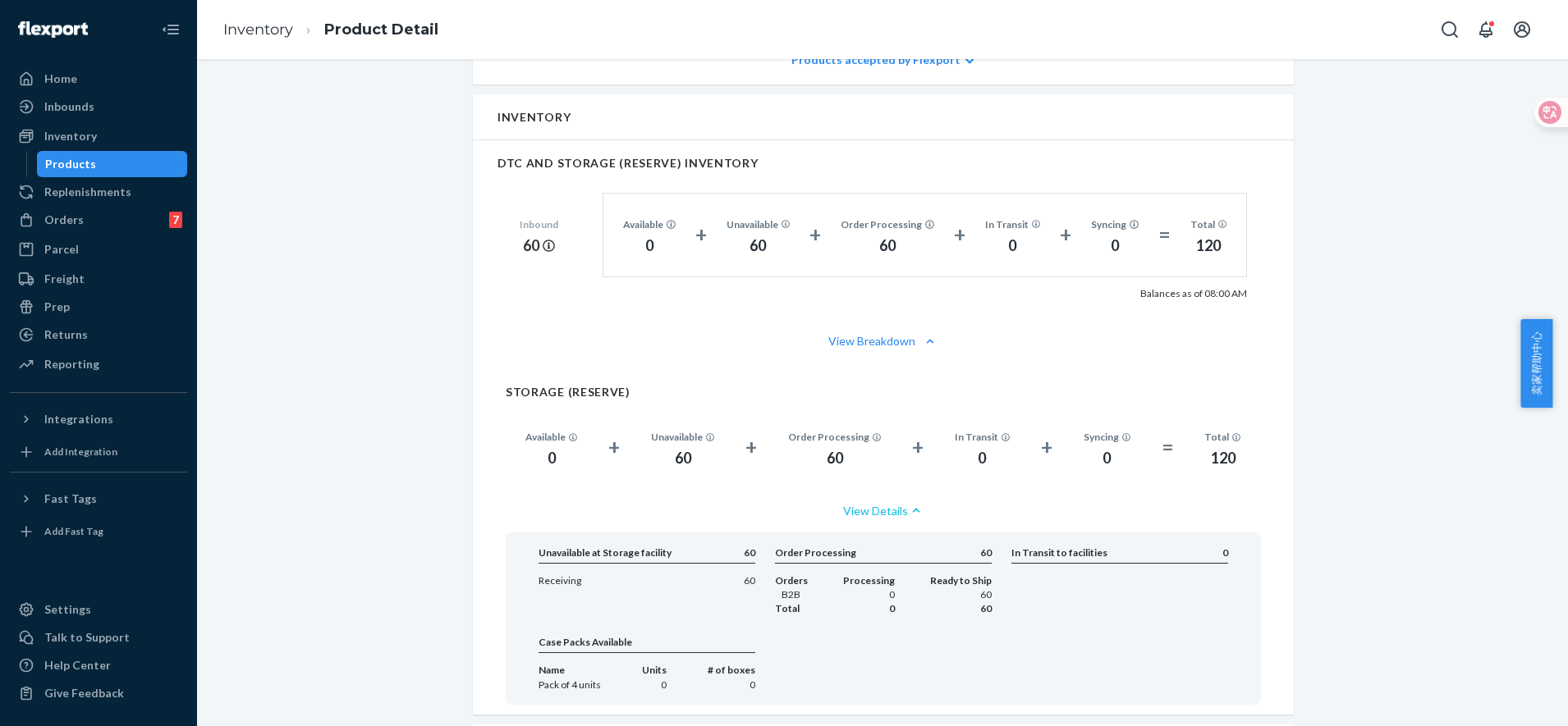
click at [867, 506] on button "View Details" at bounding box center [883, 510] width 755 height 43
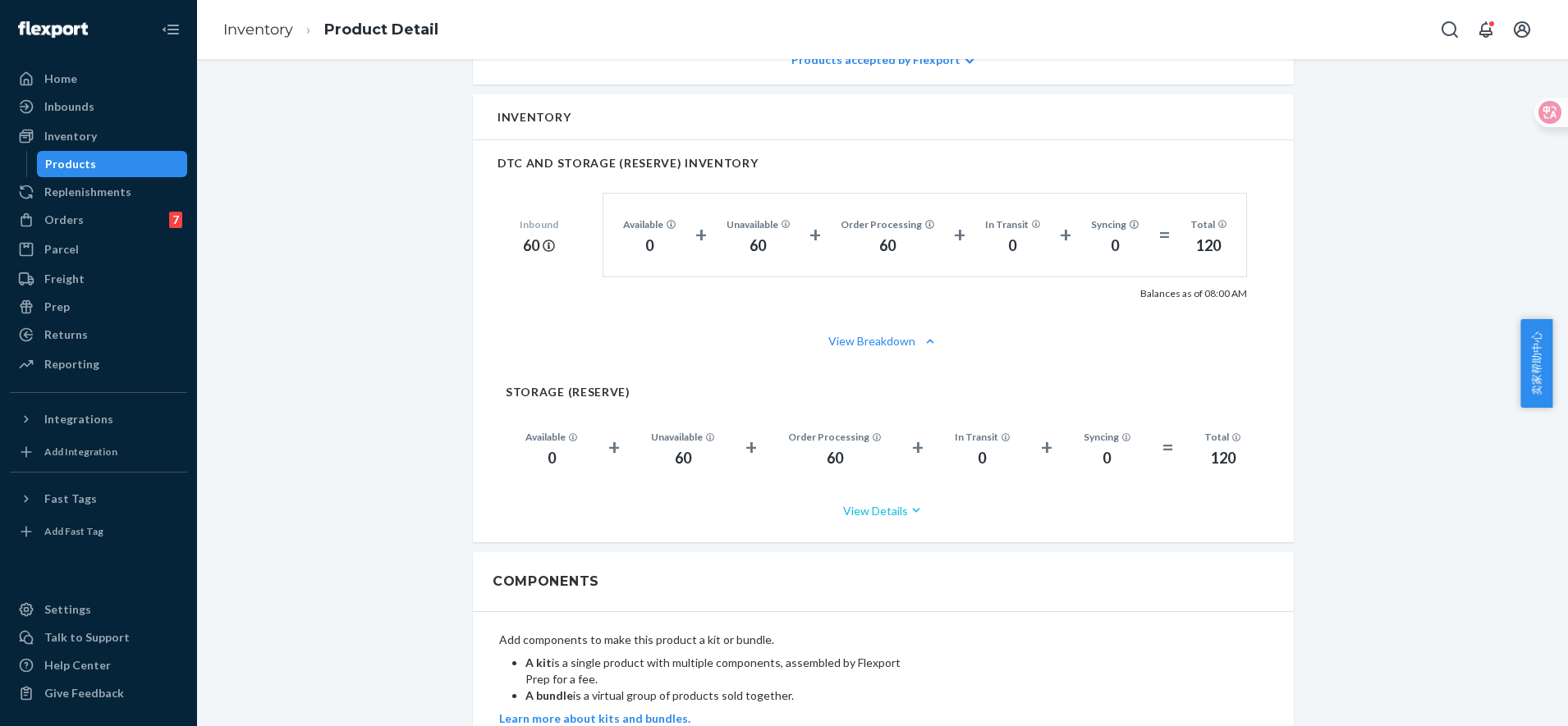
click at [867, 506] on button "View Details" at bounding box center [883, 510] width 755 height 43
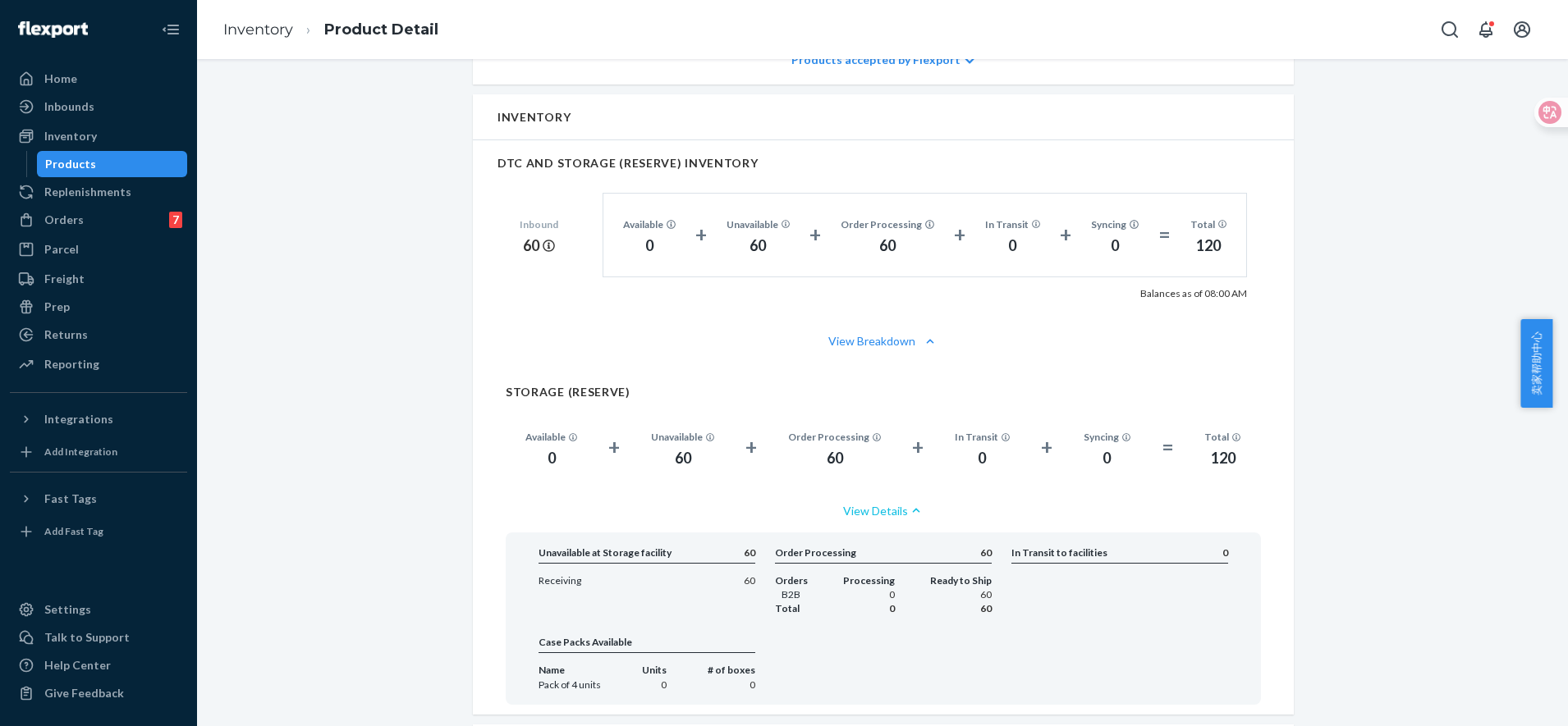
click at [867, 506] on button "View Details" at bounding box center [883, 510] width 755 height 43
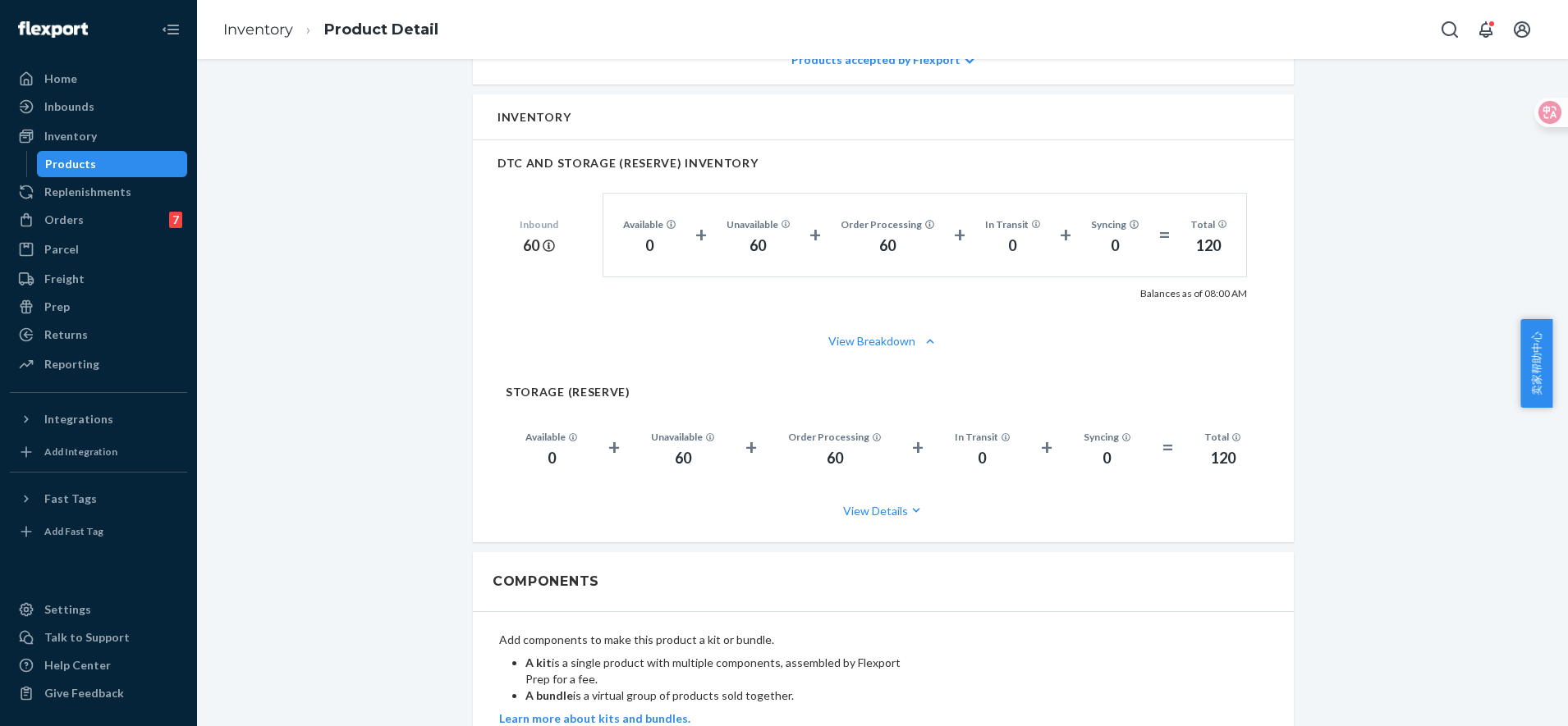
drag, startPoint x: 88, startPoint y: 144, endPoint x: 88, endPoint y: 162, distance: 18.0
click at [88, 144] on div "Inventory" at bounding box center [99, 136] width 174 height 23
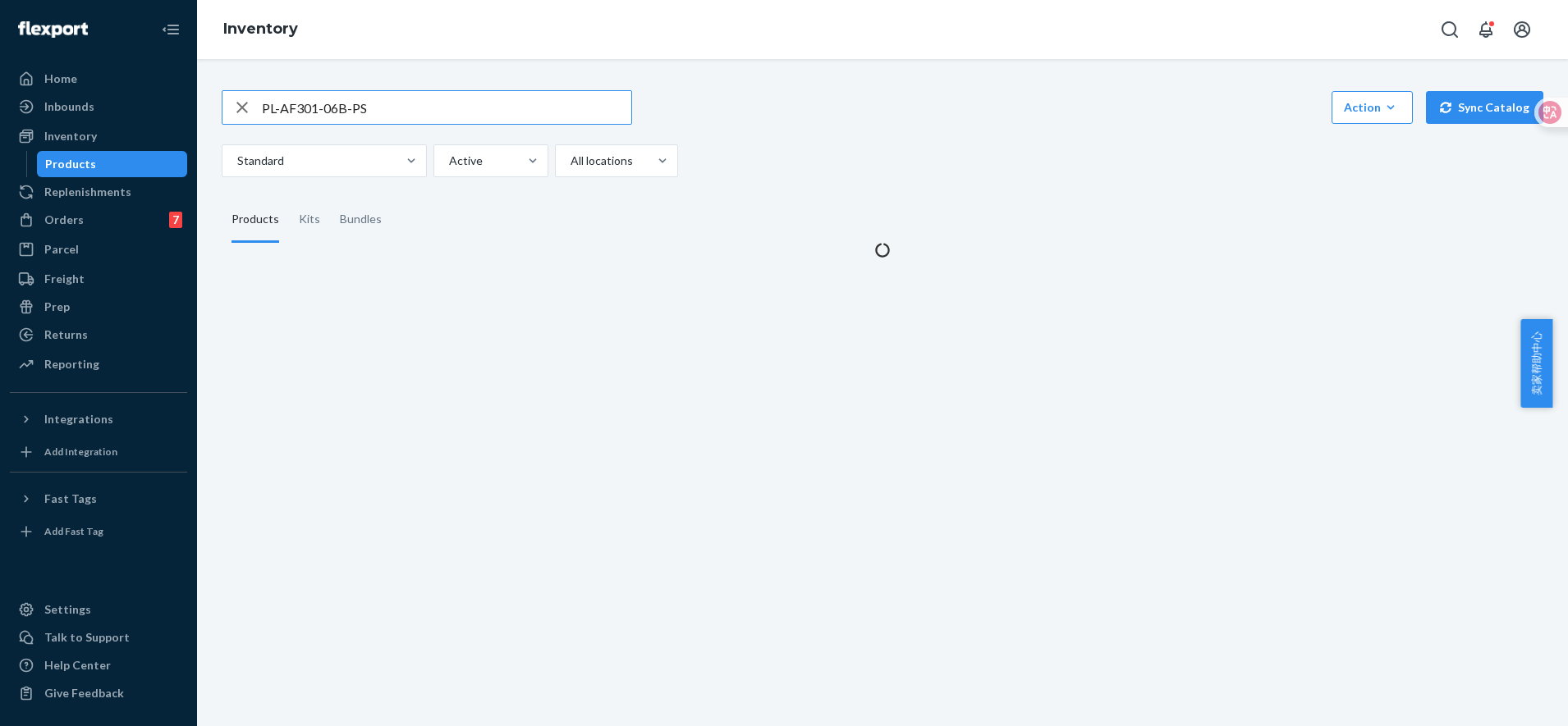
click at [88, 162] on div "Products" at bounding box center [70, 164] width 51 height 17
click at [235, 112] on icon "button" at bounding box center [242, 107] width 19 height 33
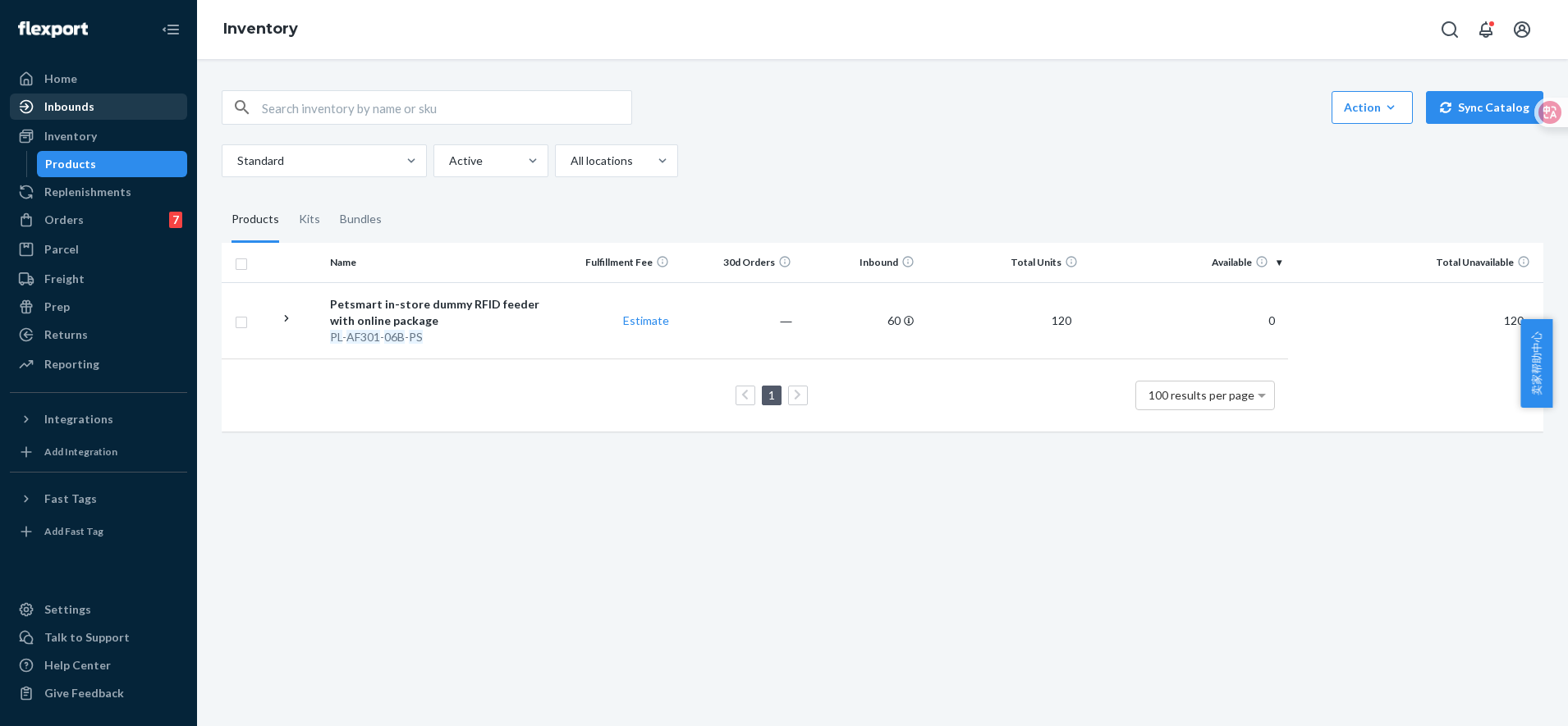
click at [87, 112] on div "Inbounds" at bounding box center [69, 106] width 50 height 17
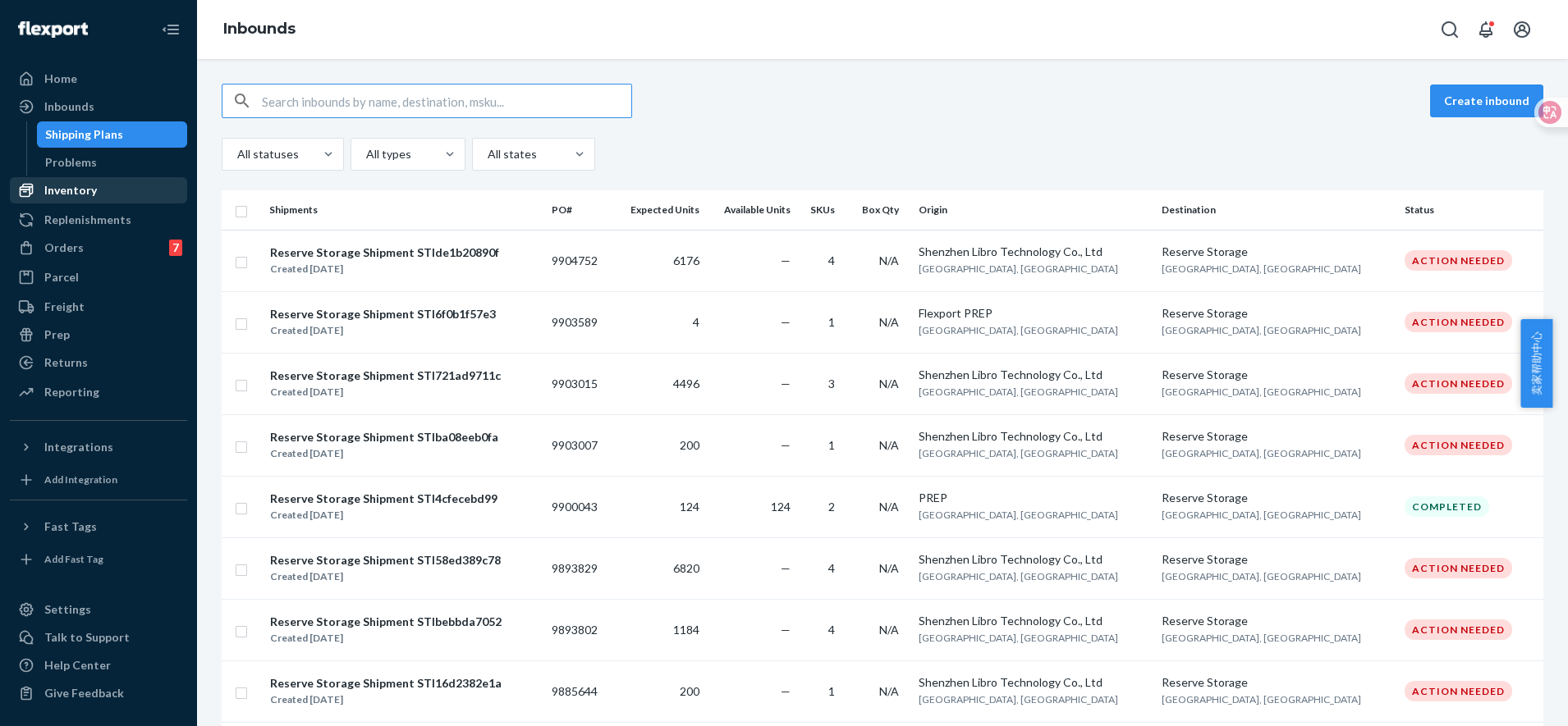
click at [104, 183] on div "Inventory" at bounding box center [99, 190] width 174 height 23
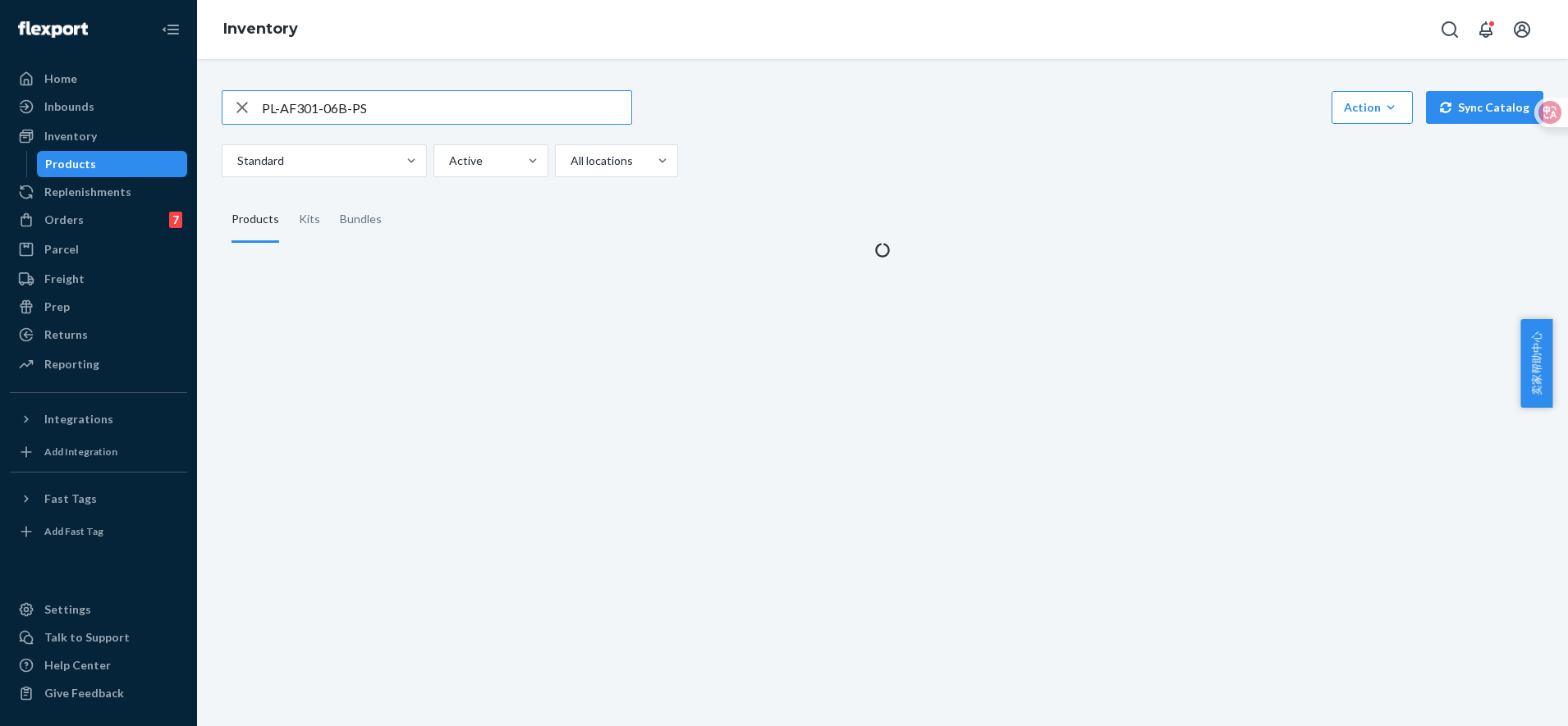
drag, startPoint x: 398, startPoint y: 101, endPoint x: 217, endPoint y: 91, distance: 181.3
click at [224, 91] on div "PL-AF301-06B-PS" at bounding box center [427, 107] width 410 height 34
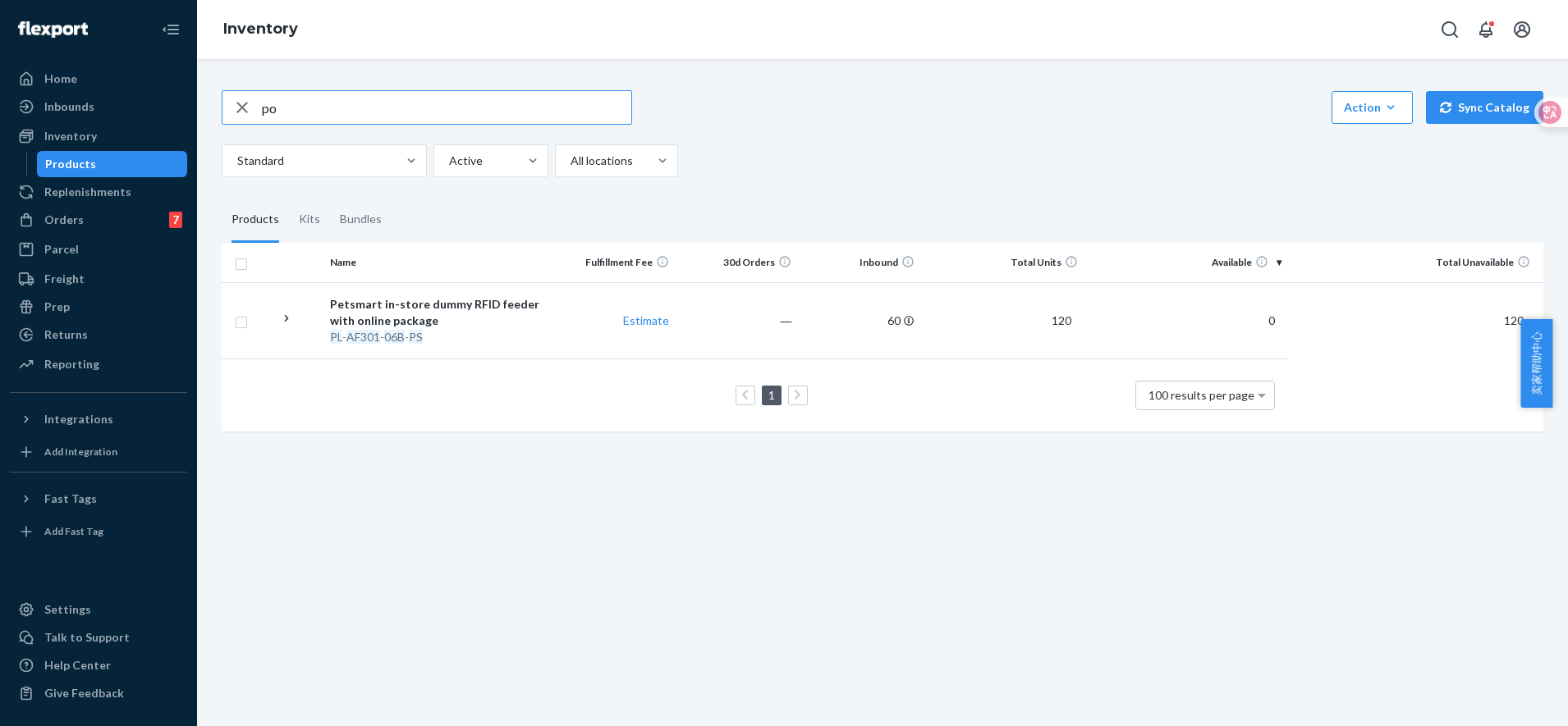
type input "p"
type input "PL-AF203-04W-PS"
click at [381, 333] on div "PL - AF203 - 04W - PS" at bounding box center [438, 337] width 217 height 17
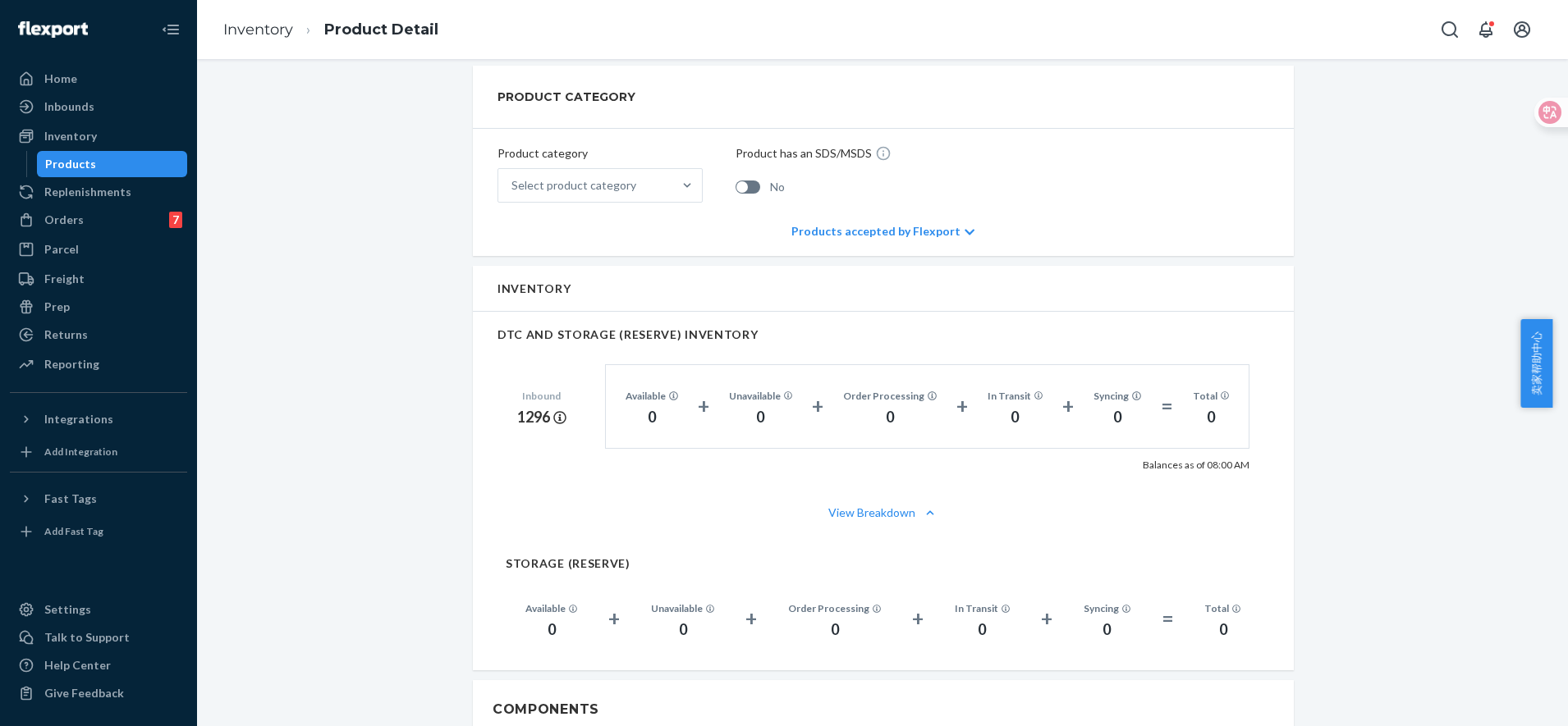
scroll to position [718, 0]
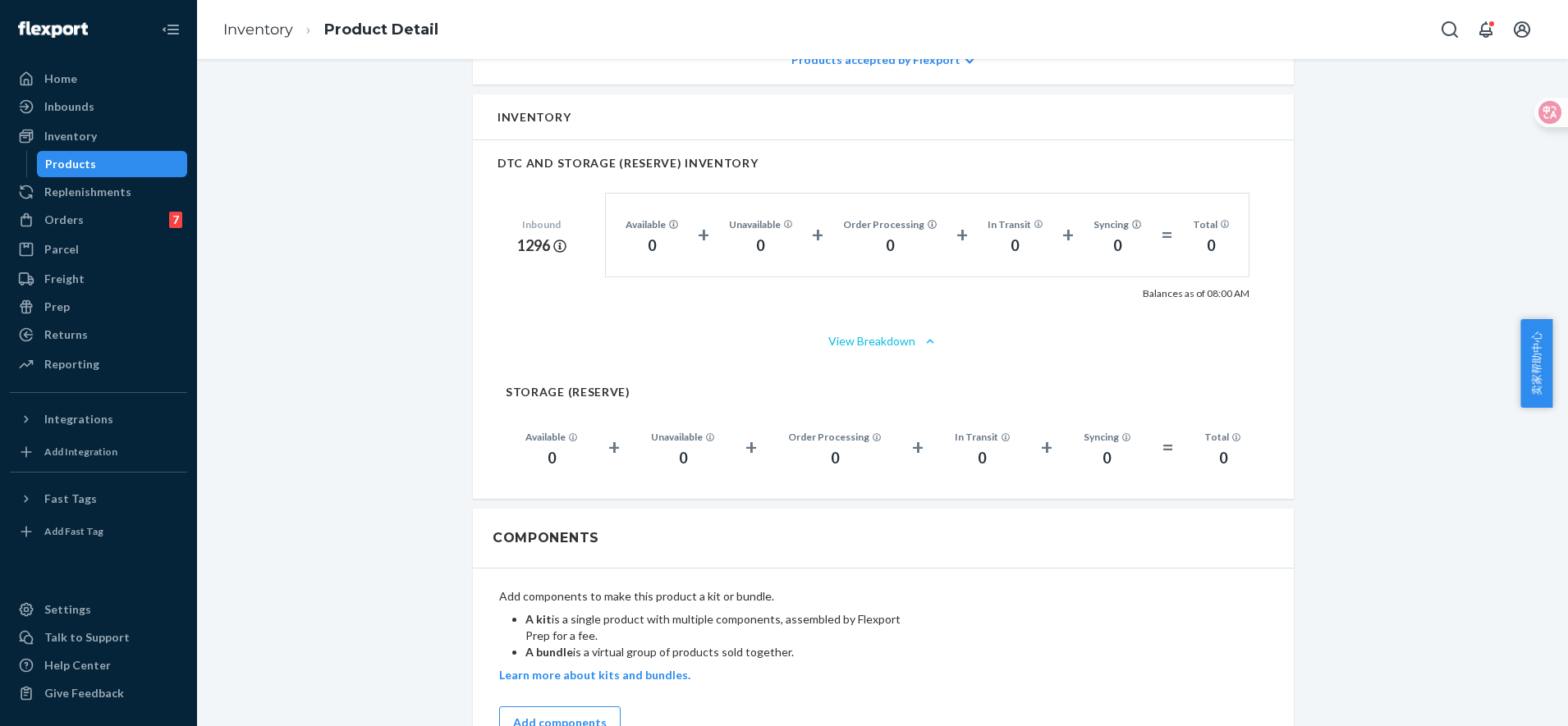
click at [874, 340] on button "View Breakdown" at bounding box center [883, 341] width 772 height 17
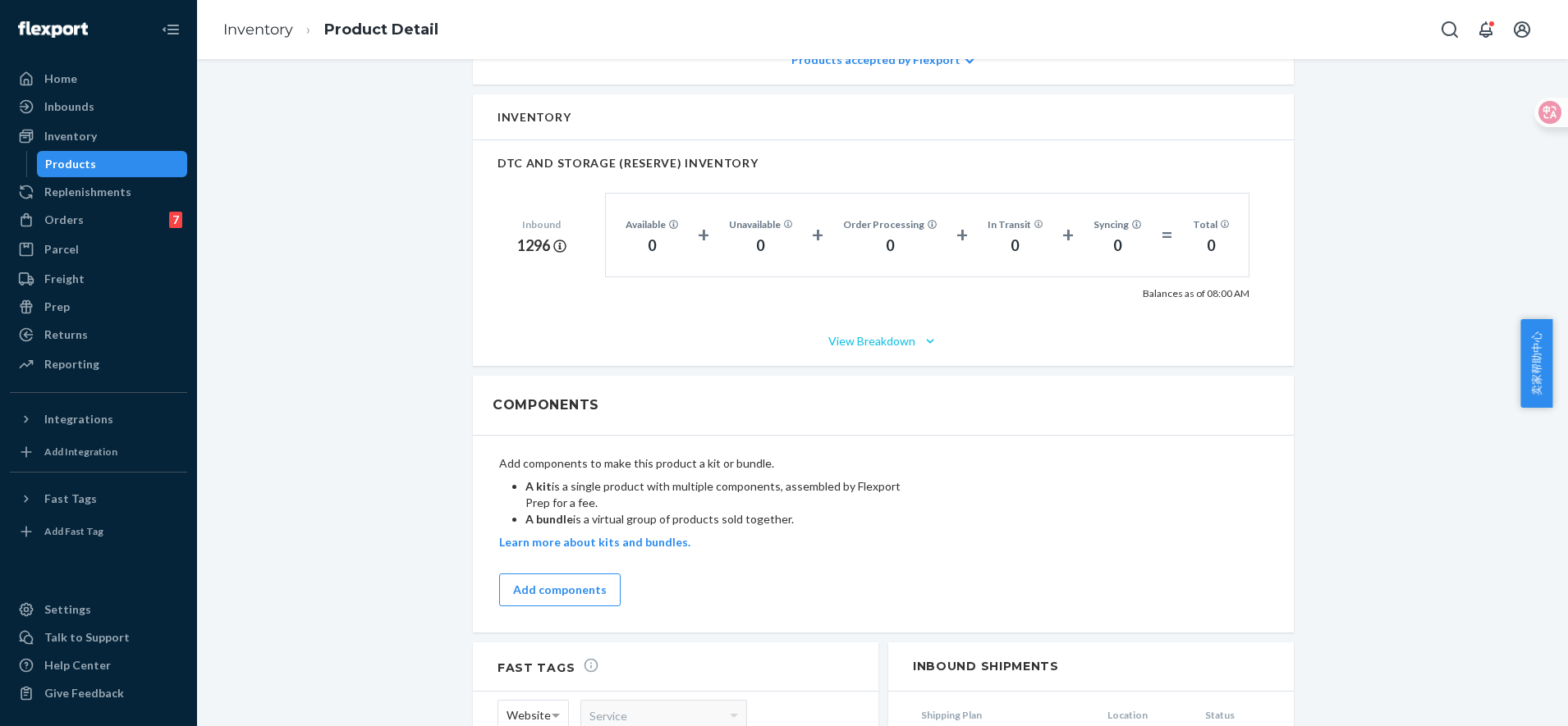
click at [861, 341] on button "View Breakdown" at bounding box center [883, 341] width 772 height 17
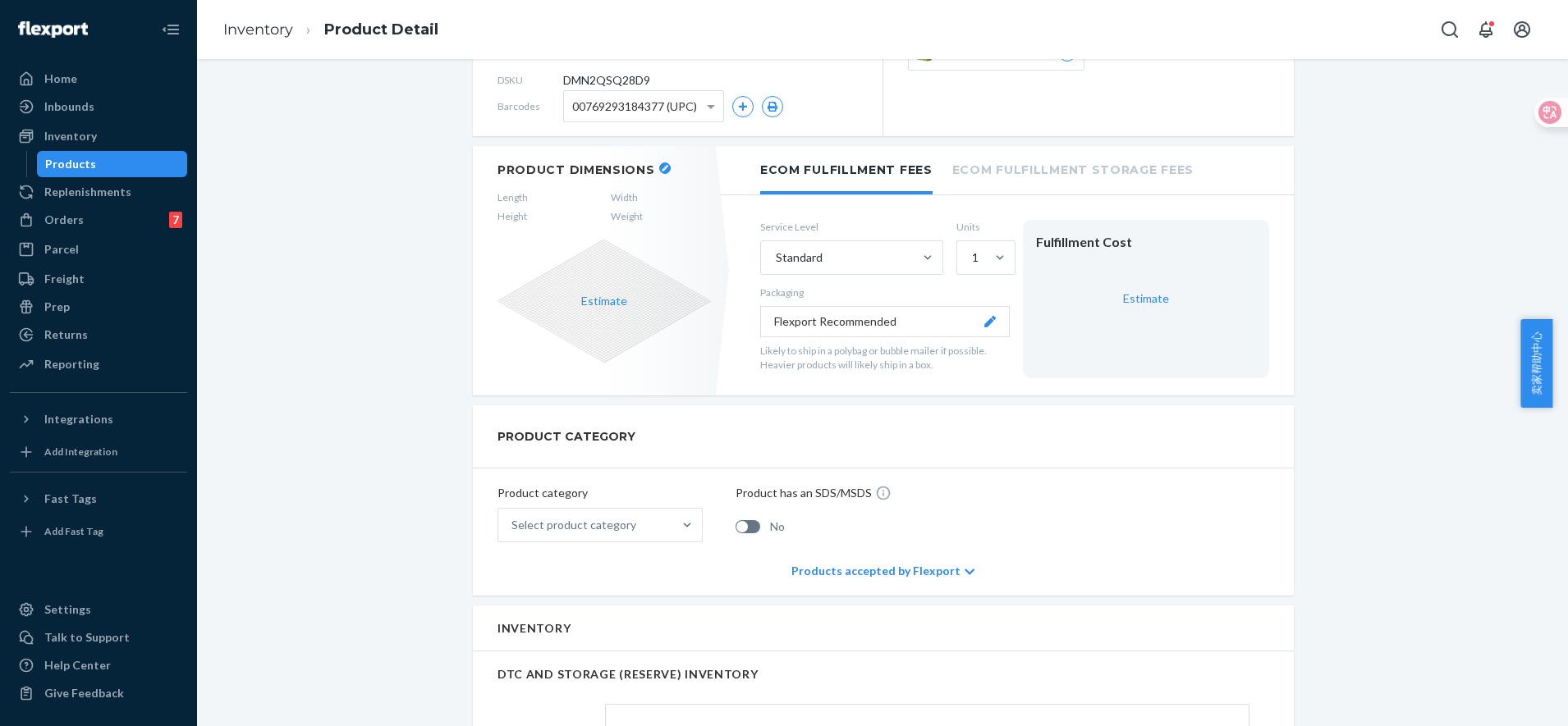
scroll to position [205, 0]
